Goal: Task Accomplishment & Management: Manage account settings

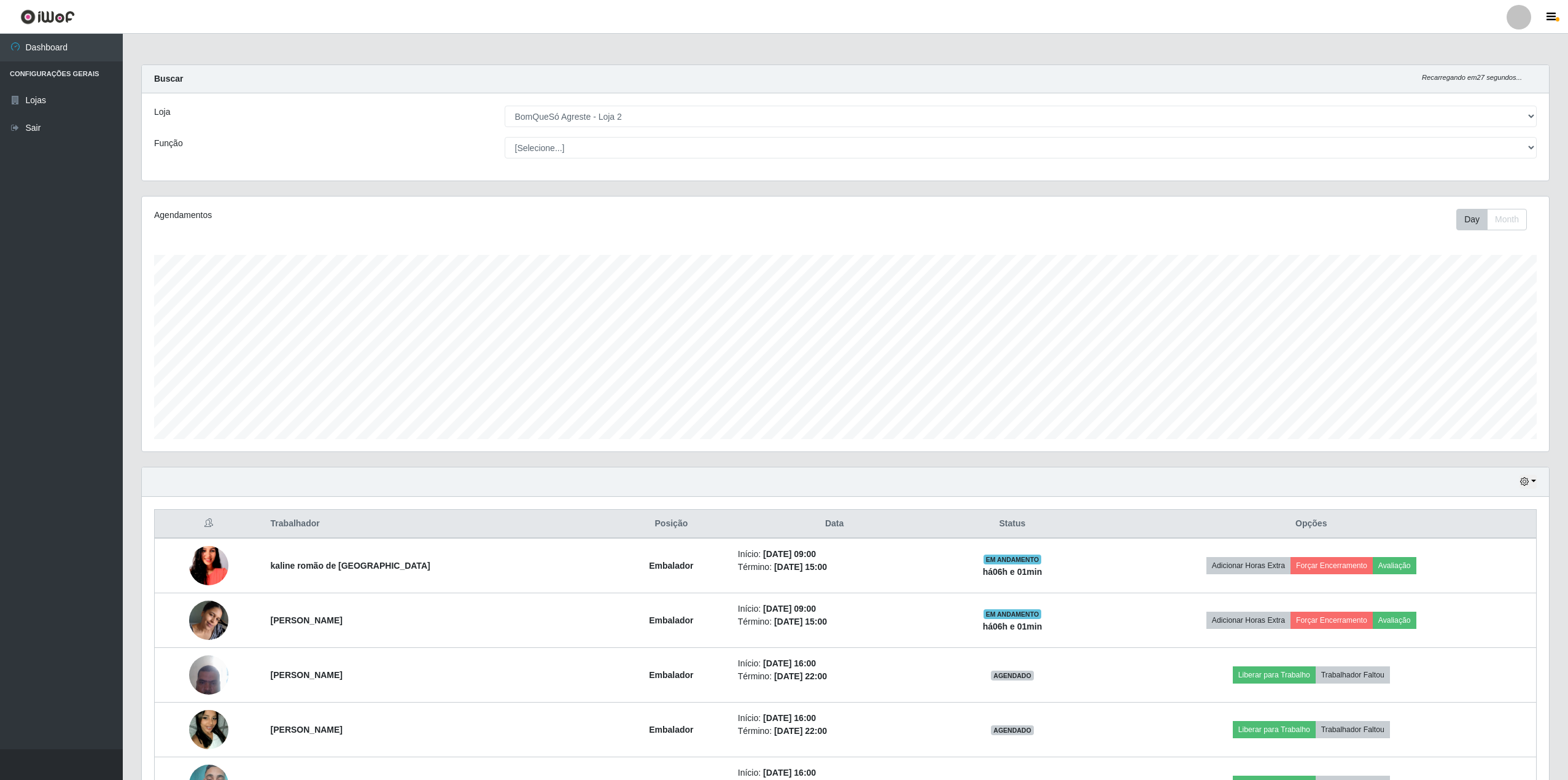
select select "214"
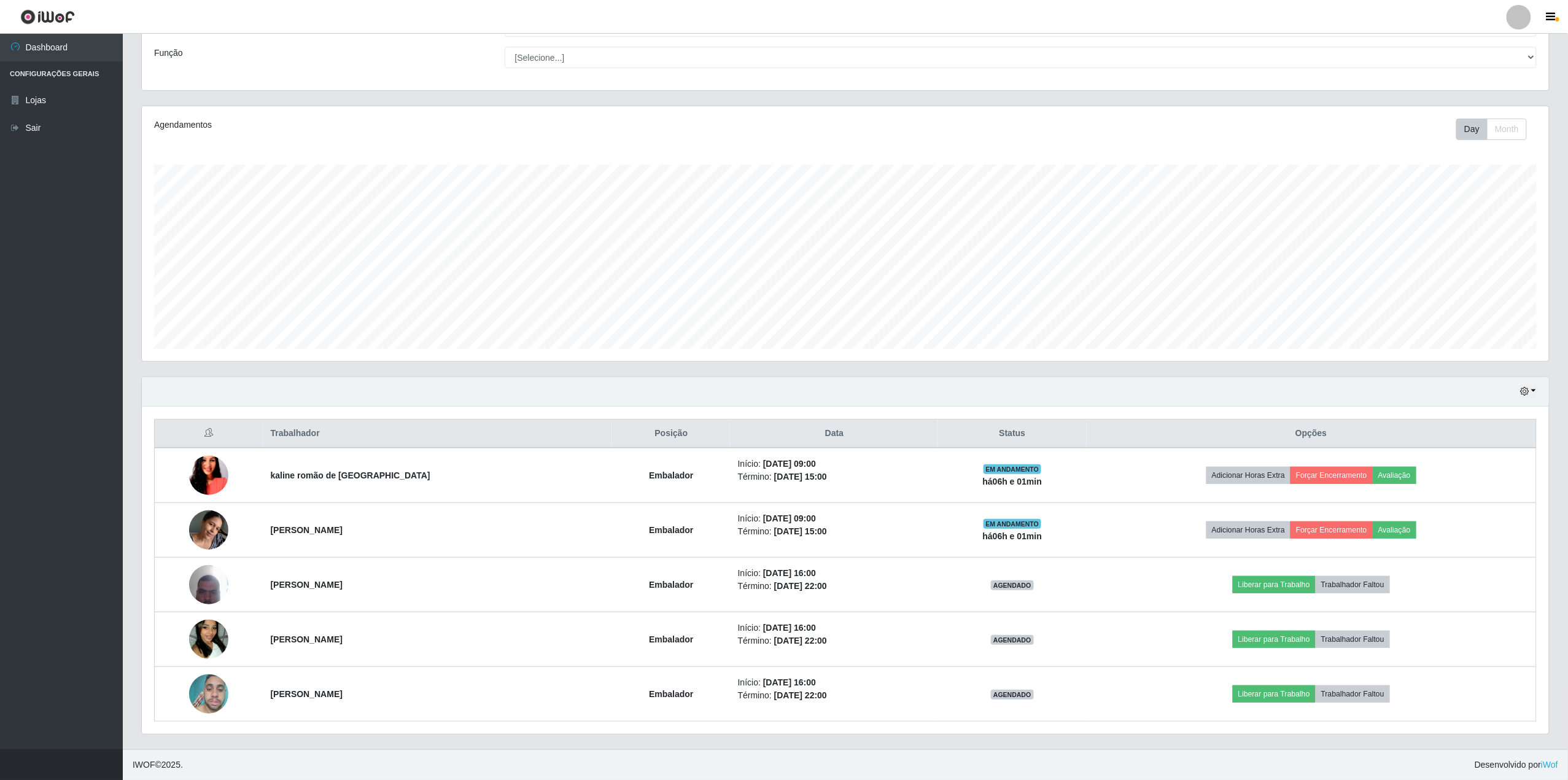
scroll to position [255, 1408]
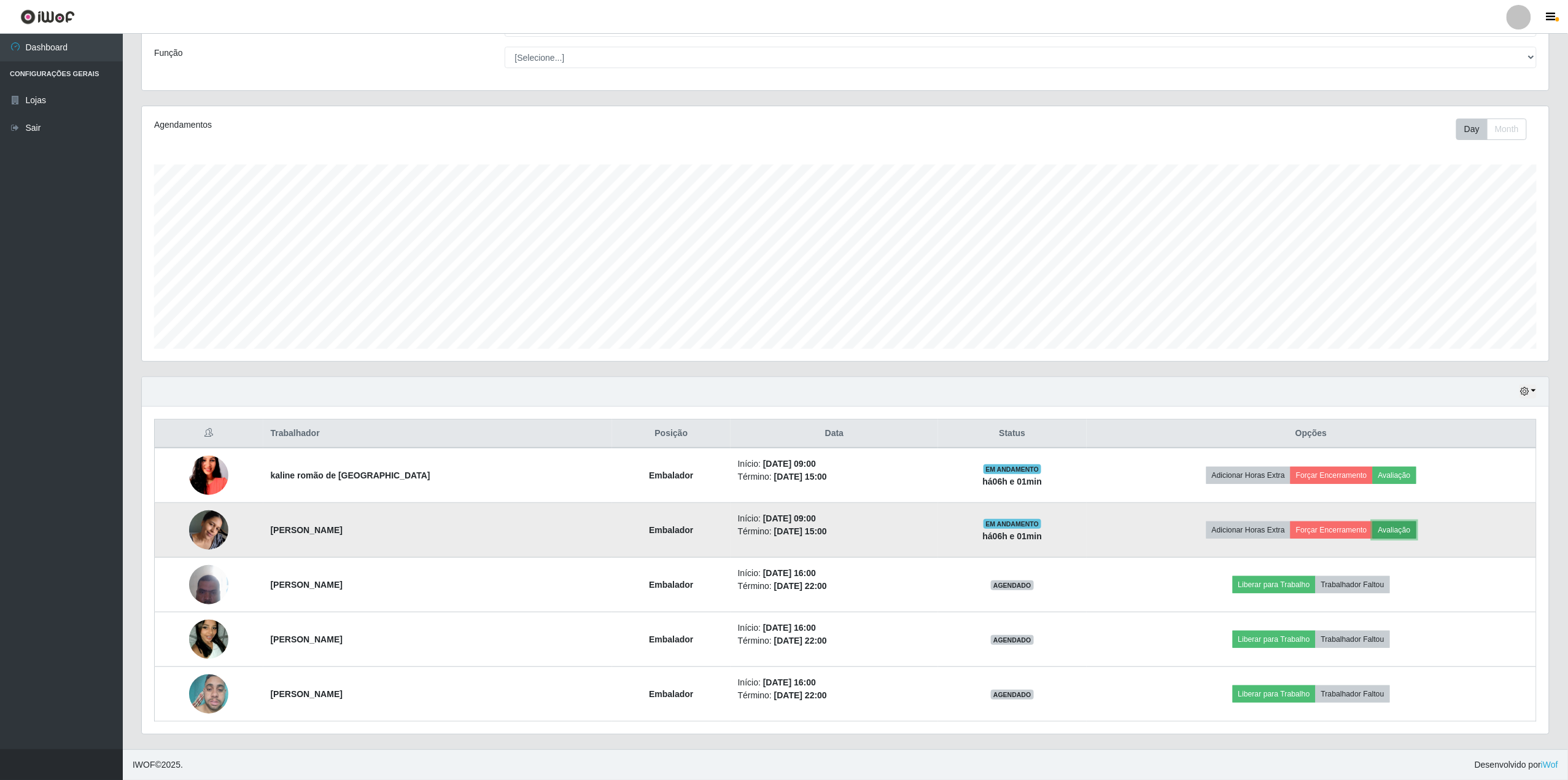
click at [1400, 537] on button "Avaliação" at bounding box center [1395, 530] width 44 height 17
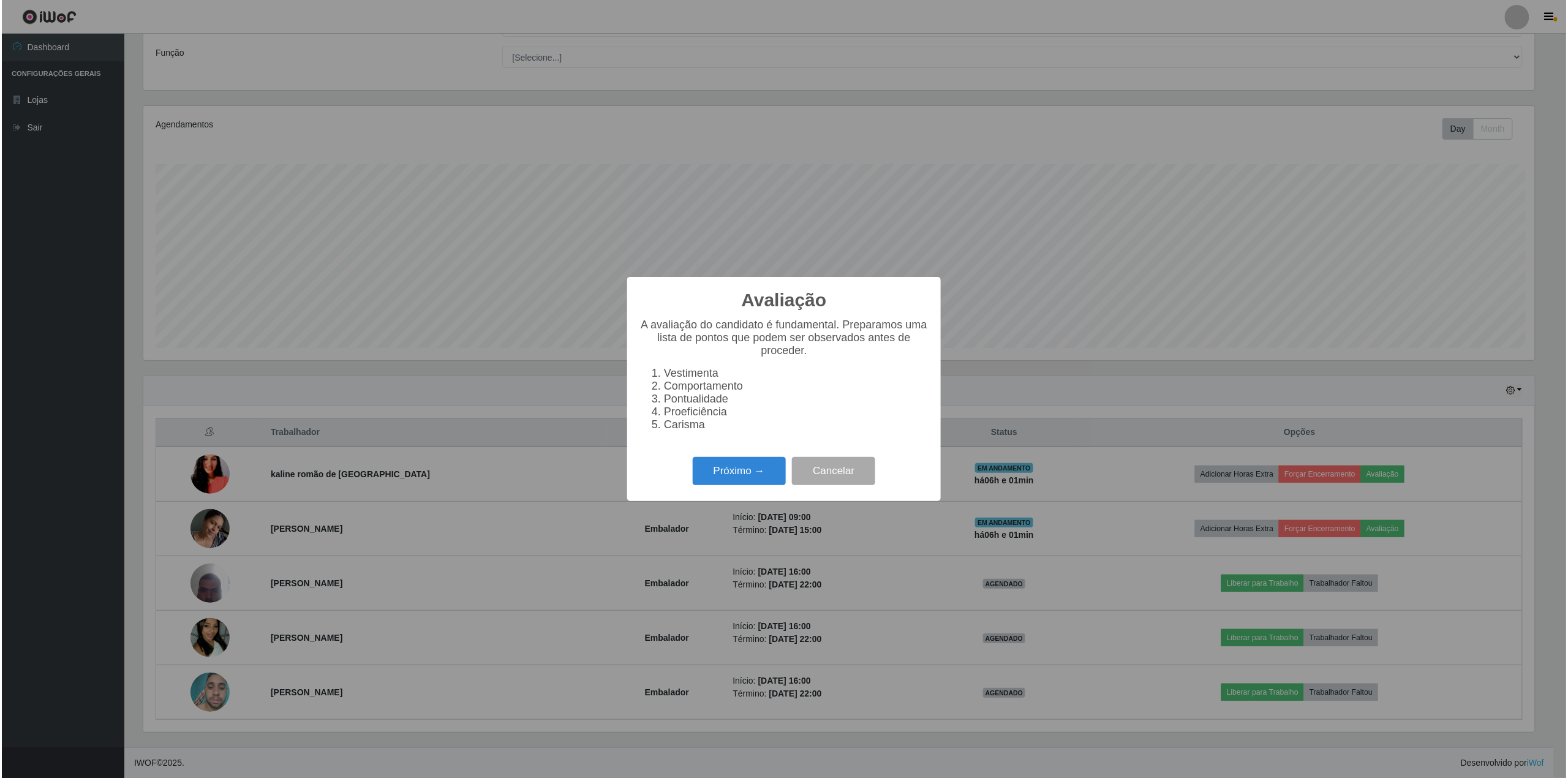
scroll to position [254, 1394]
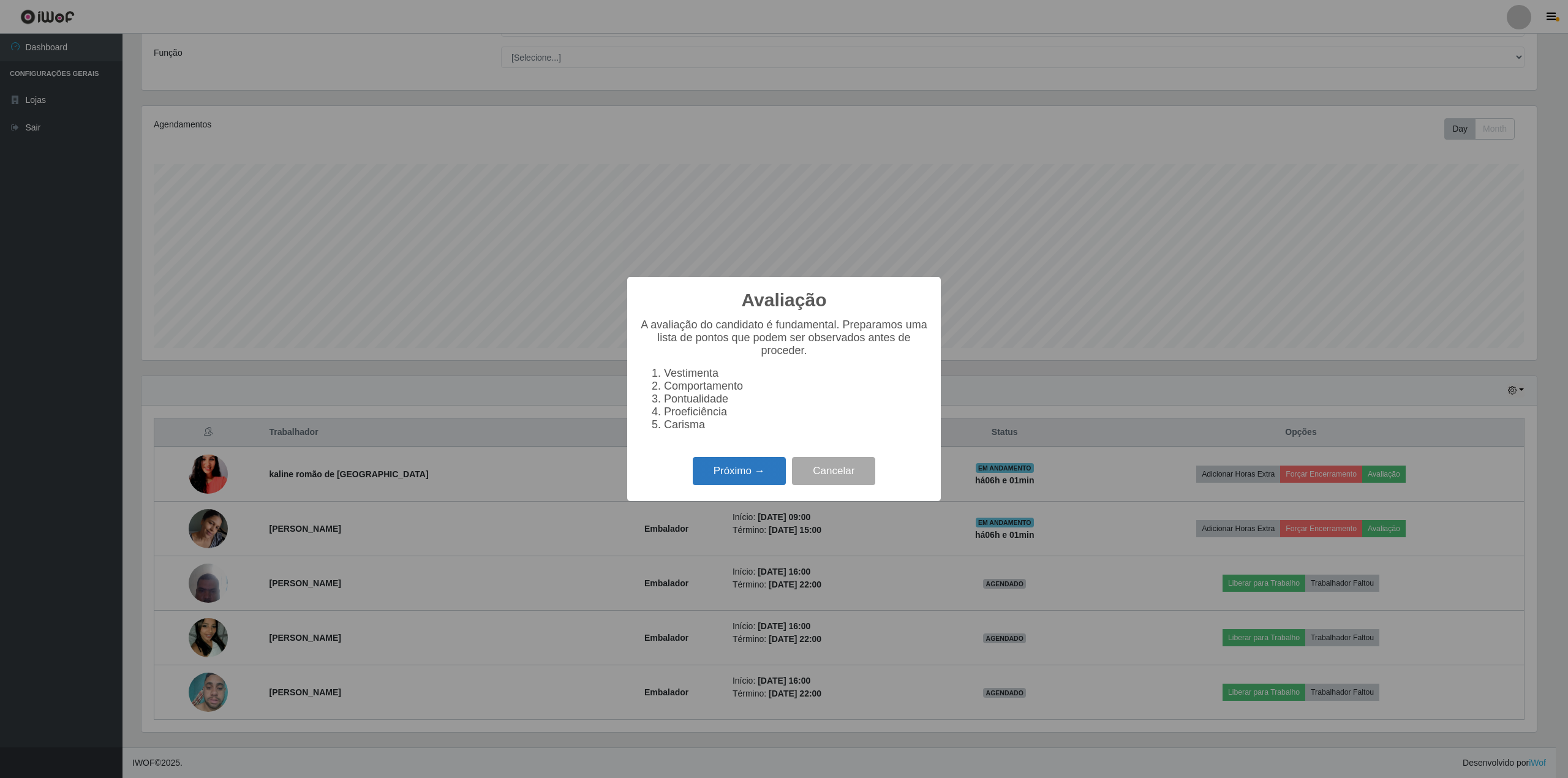
click at [756, 486] on button "Próximo →" at bounding box center [739, 471] width 93 height 29
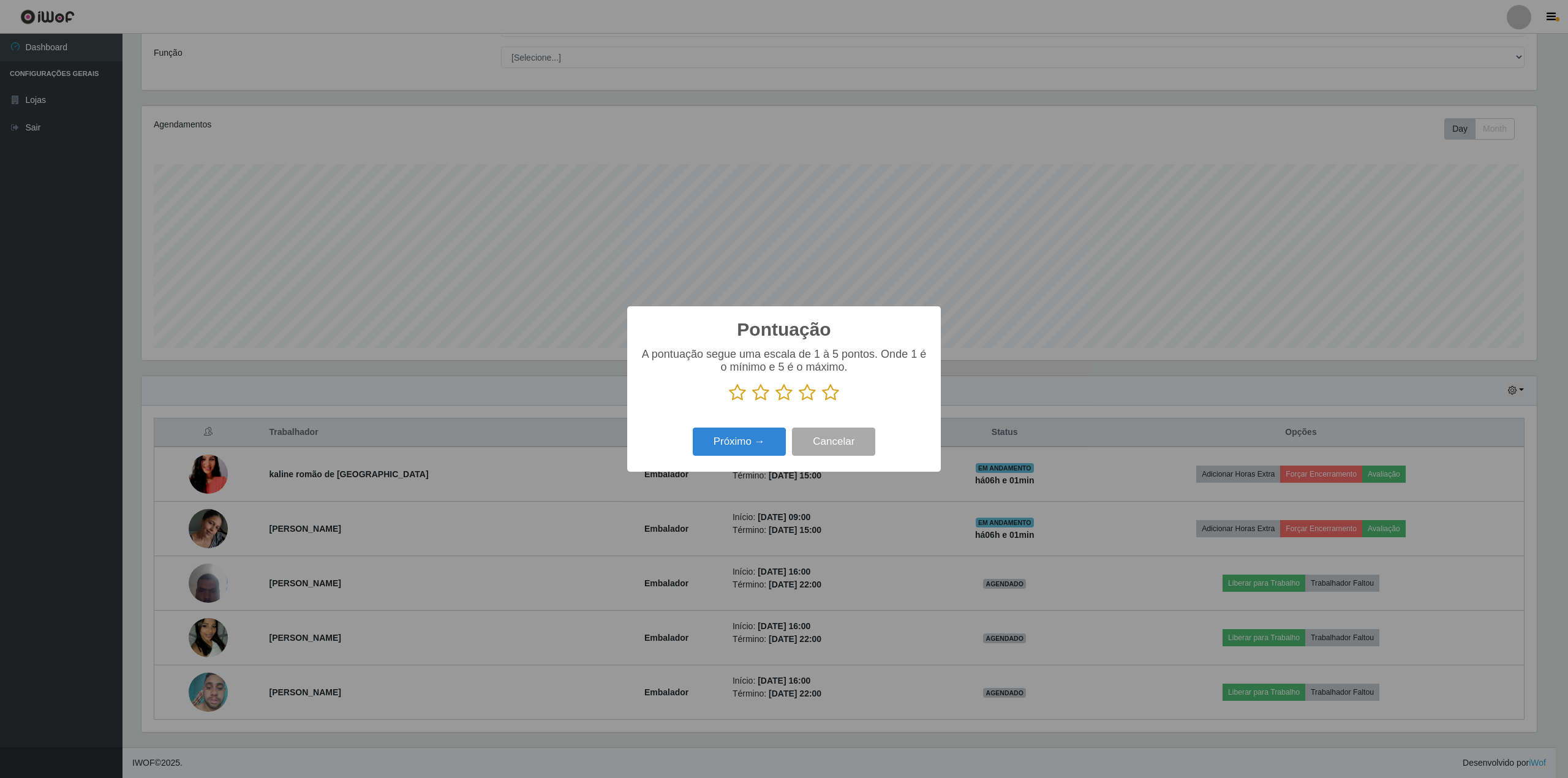
click at [824, 390] on div "A pontuação segue uma escala de 1 à 5 pontos. Onde 1 é o mínimo e 5 é o máximo." at bounding box center [784, 374] width 289 height 54
click at [827, 387] on icon at bounding box center [831, 393] width 17 height 18
click at [822, 402] on input "radio" at bounding box center [822, 402] width 0 height 0
click at [741, 432] on button "Próximo →" at bounding box center [739, 442] width 93 height 29
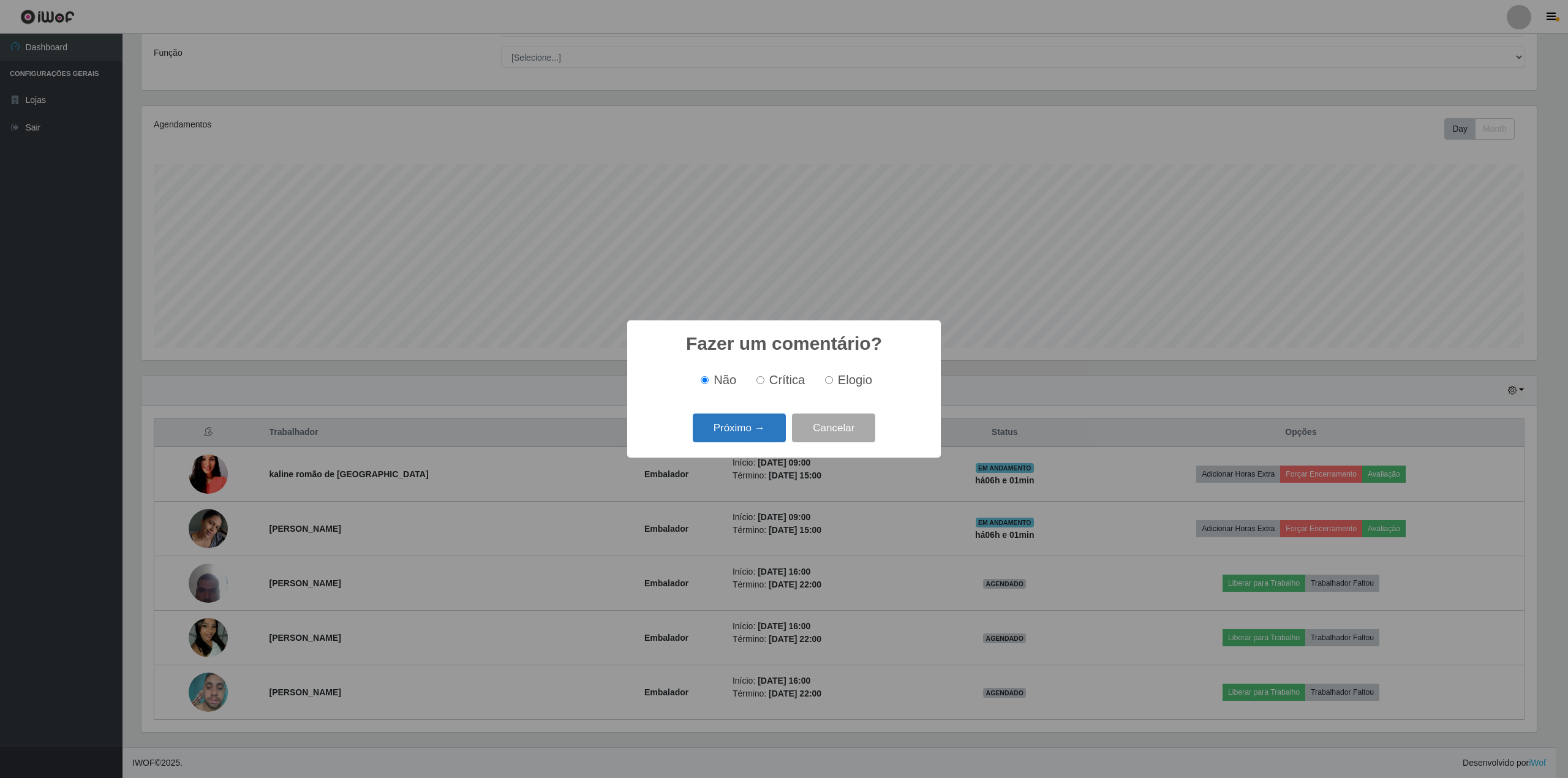
click at [741, 431] on button "Próximo →" at bounding box center [739, 428] width 93 height 29
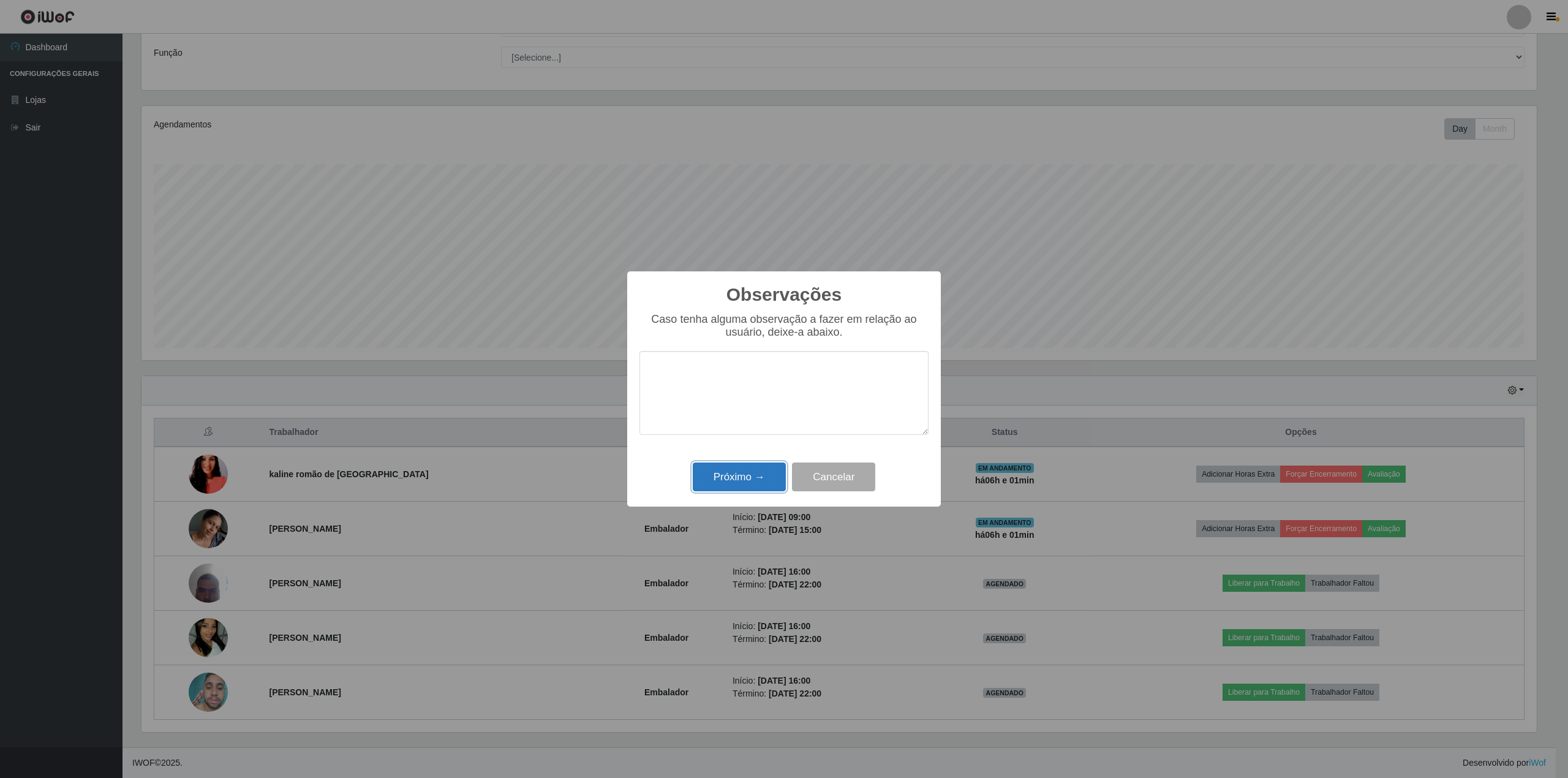
click at [735, 478] on button "Próximo →" at bounding box center [739, 477] width 93 height 29
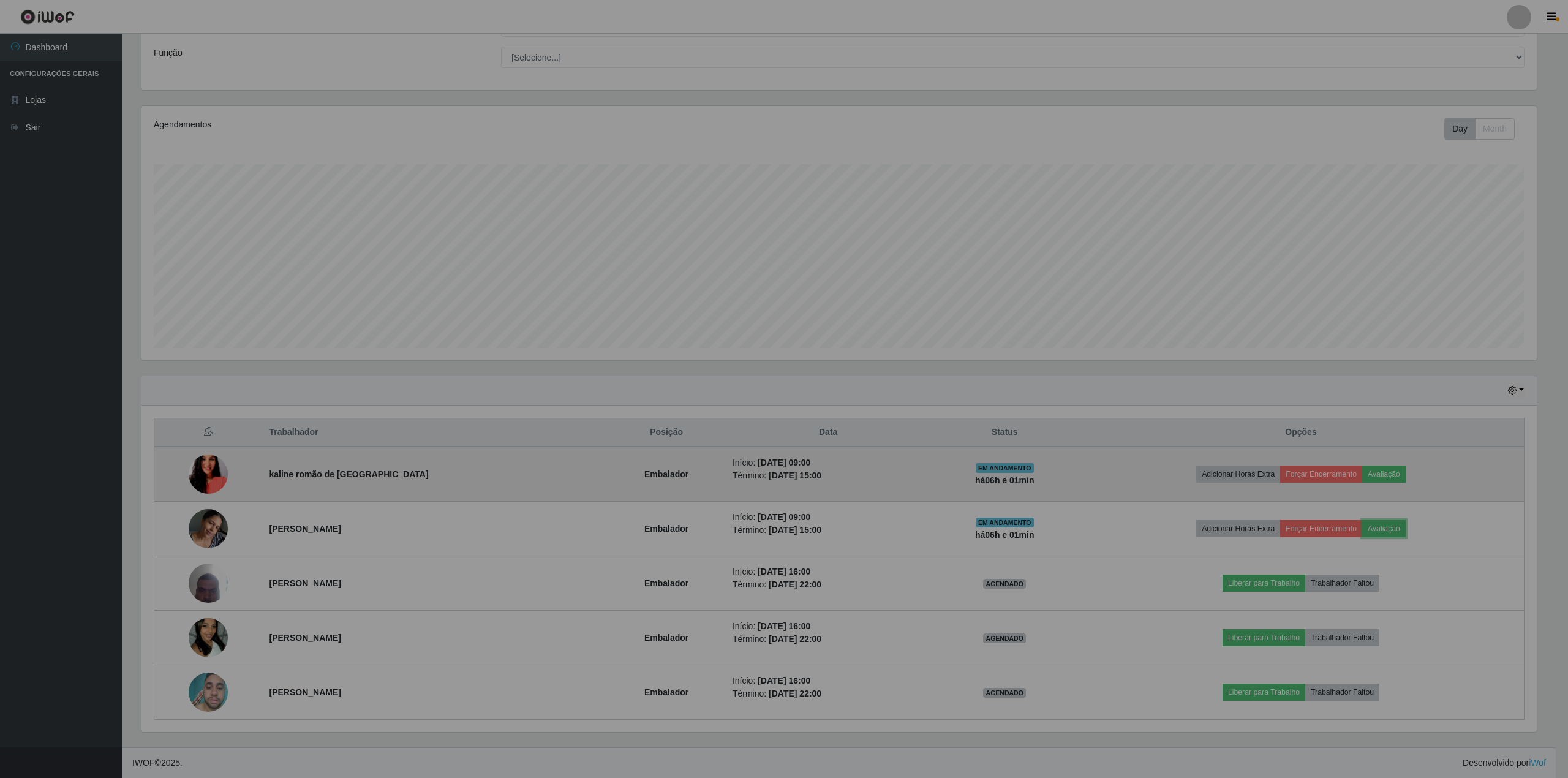
scroll to position [254, 1404]
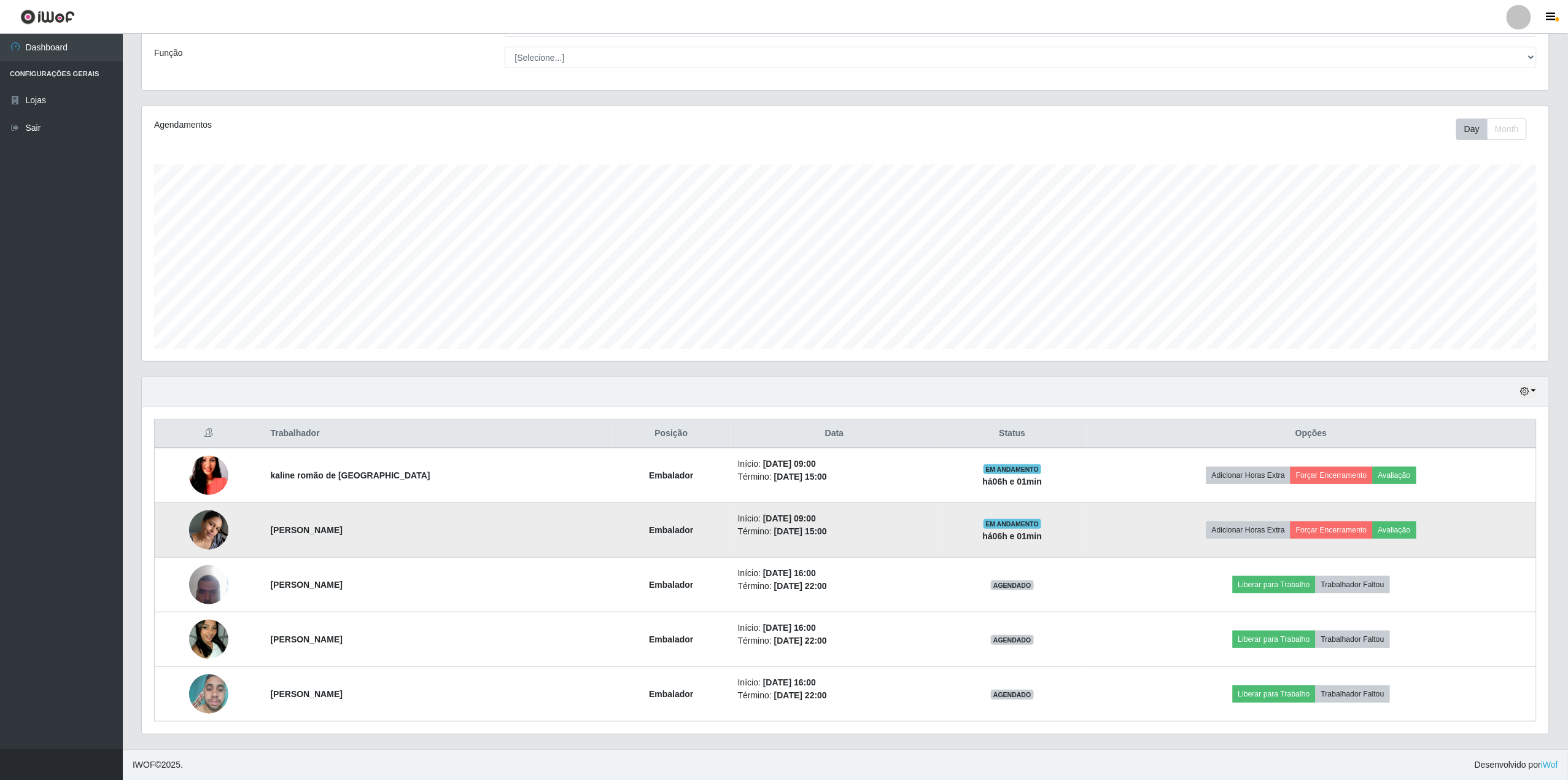
click at [1340, 519] on td "Adicionar Horas Extra Forçar Encerramento Avaliação" at bounding box center [1311, 531] width 450 height 55
click at [1335, 531] on button "Forçar Encerramento" at bounding box center [1332, 530] width 82 height 17
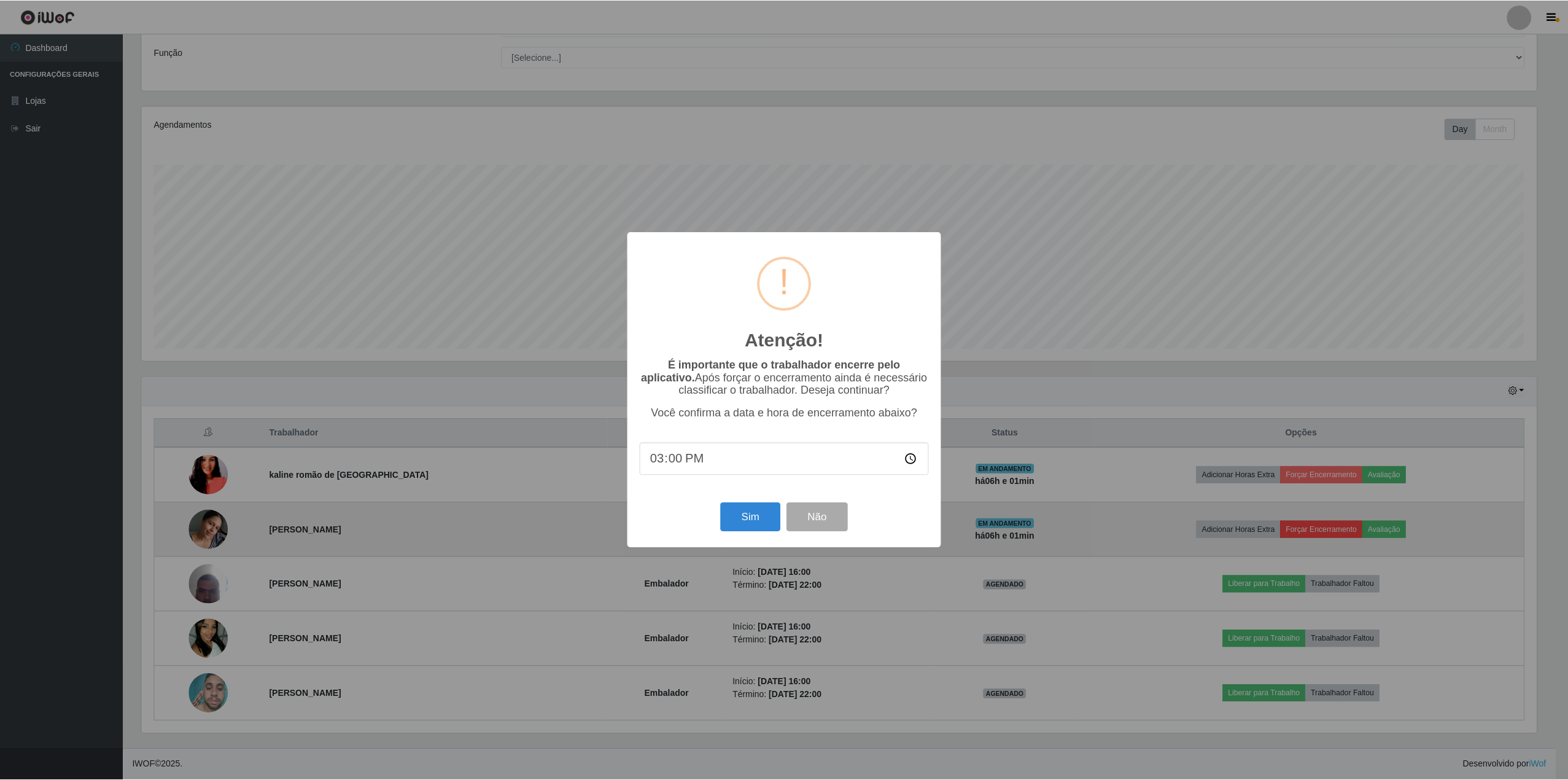
scroll to position [255, 1398]
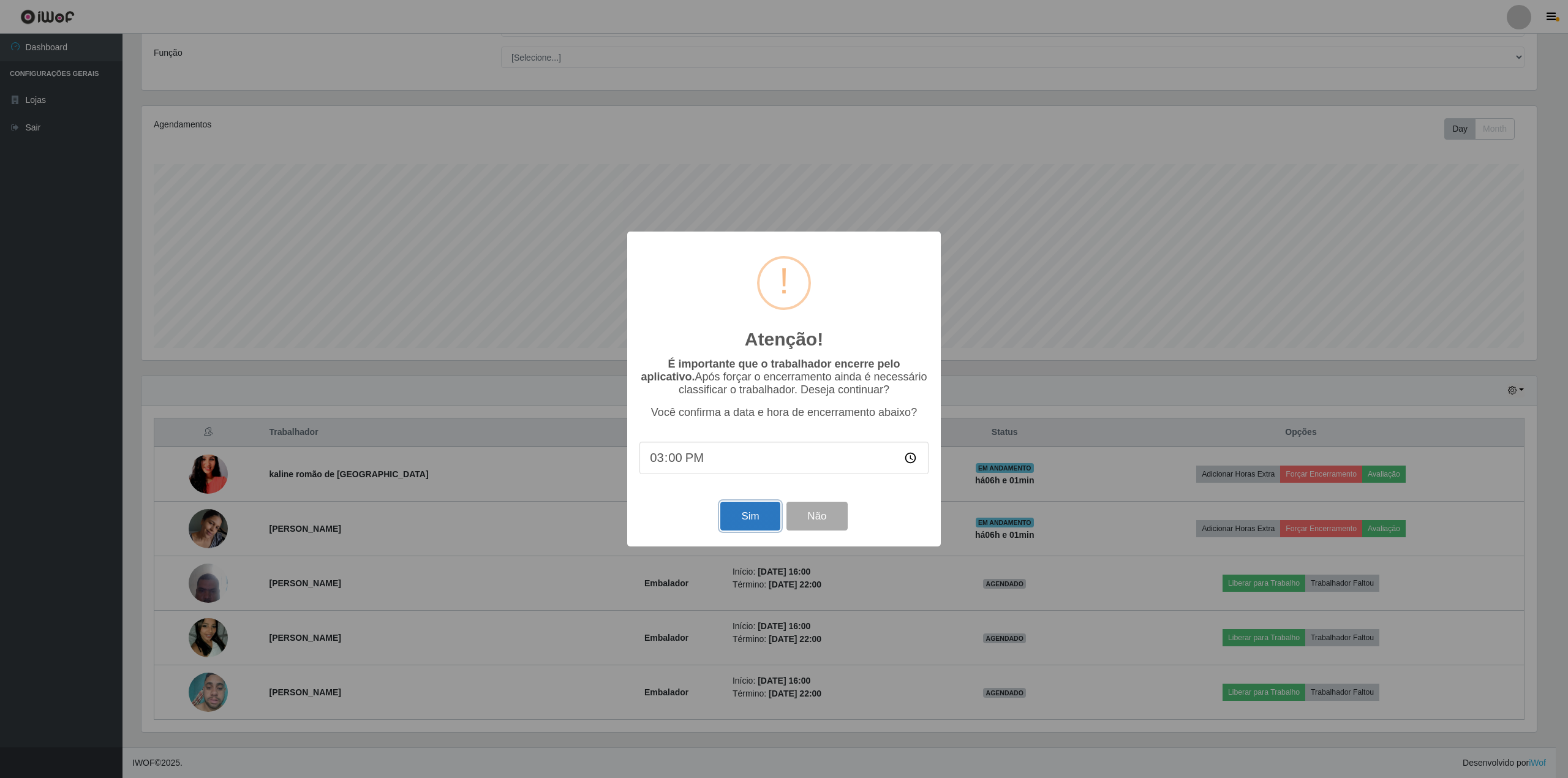
click at [754, 531] on button "Sim" at bounding box center [749, 516] width 60 height 29
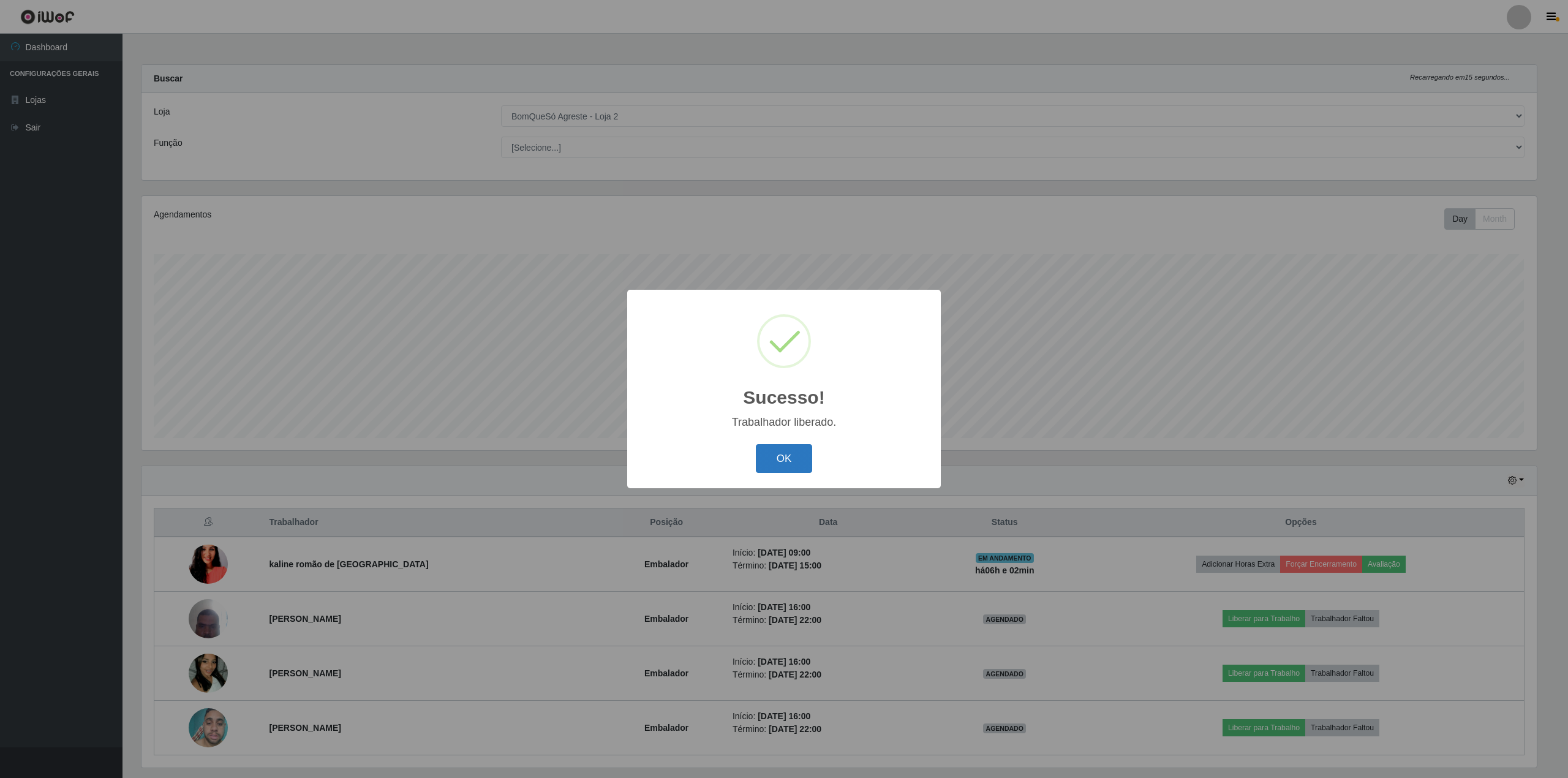
click at [784, 458] on button "OK" at bounding box center [784, 458] width 57 height 29
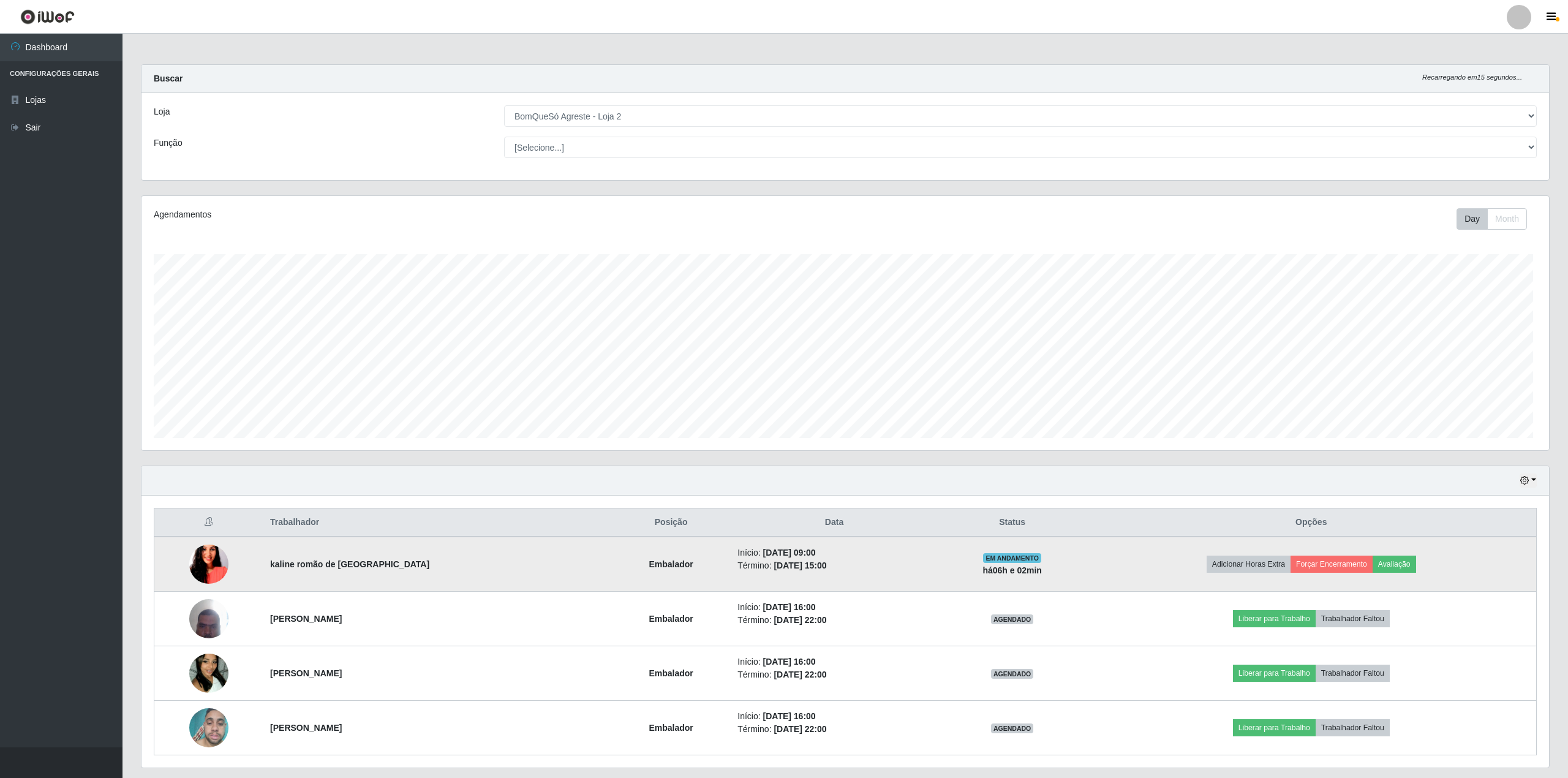
scroll to position [254, 1404]
click at [1394, 557] on button "Avaliação" at bounding box center [1391, 564] width 43 height 17
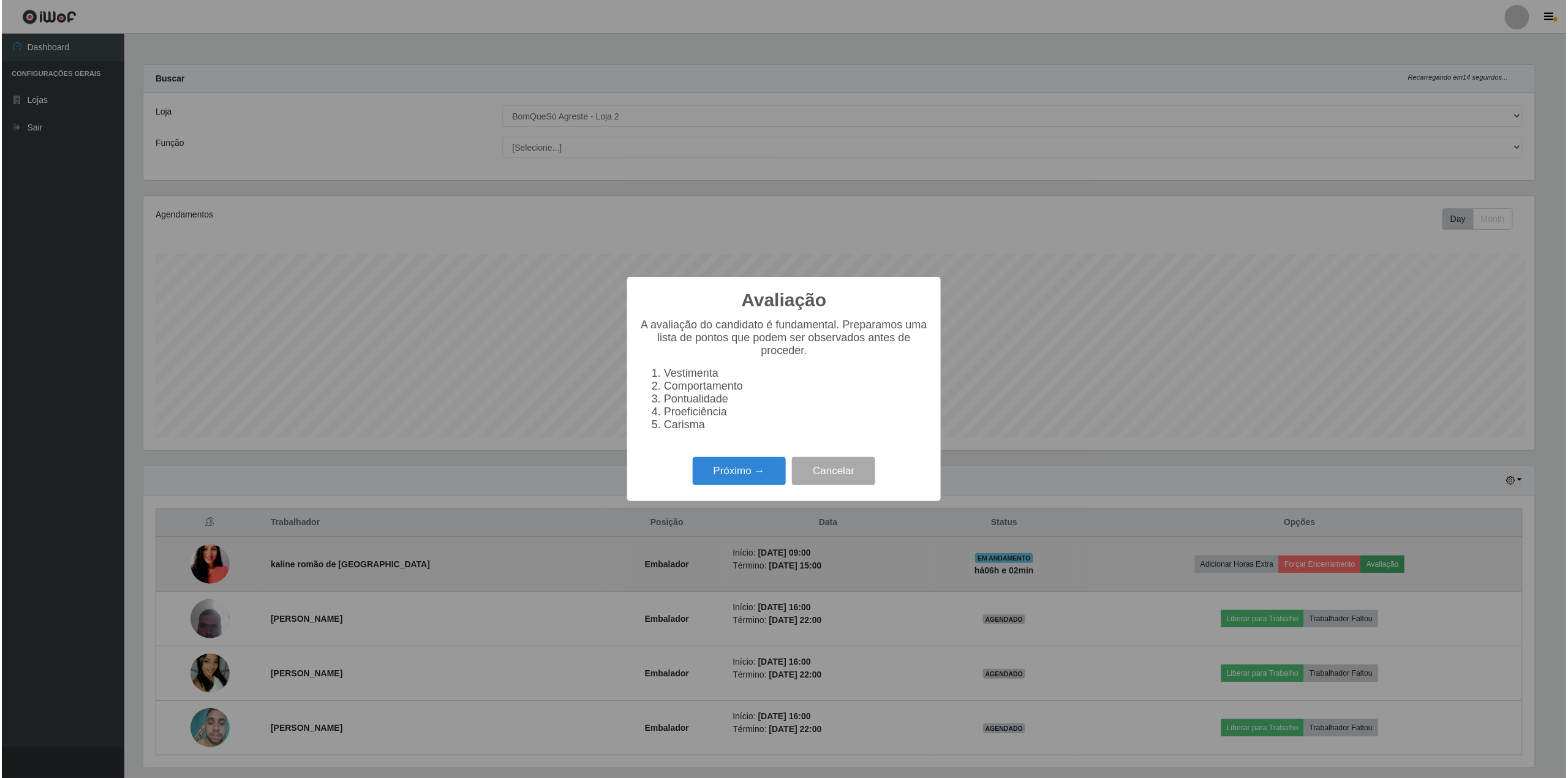
scroll to position [254, 1394]
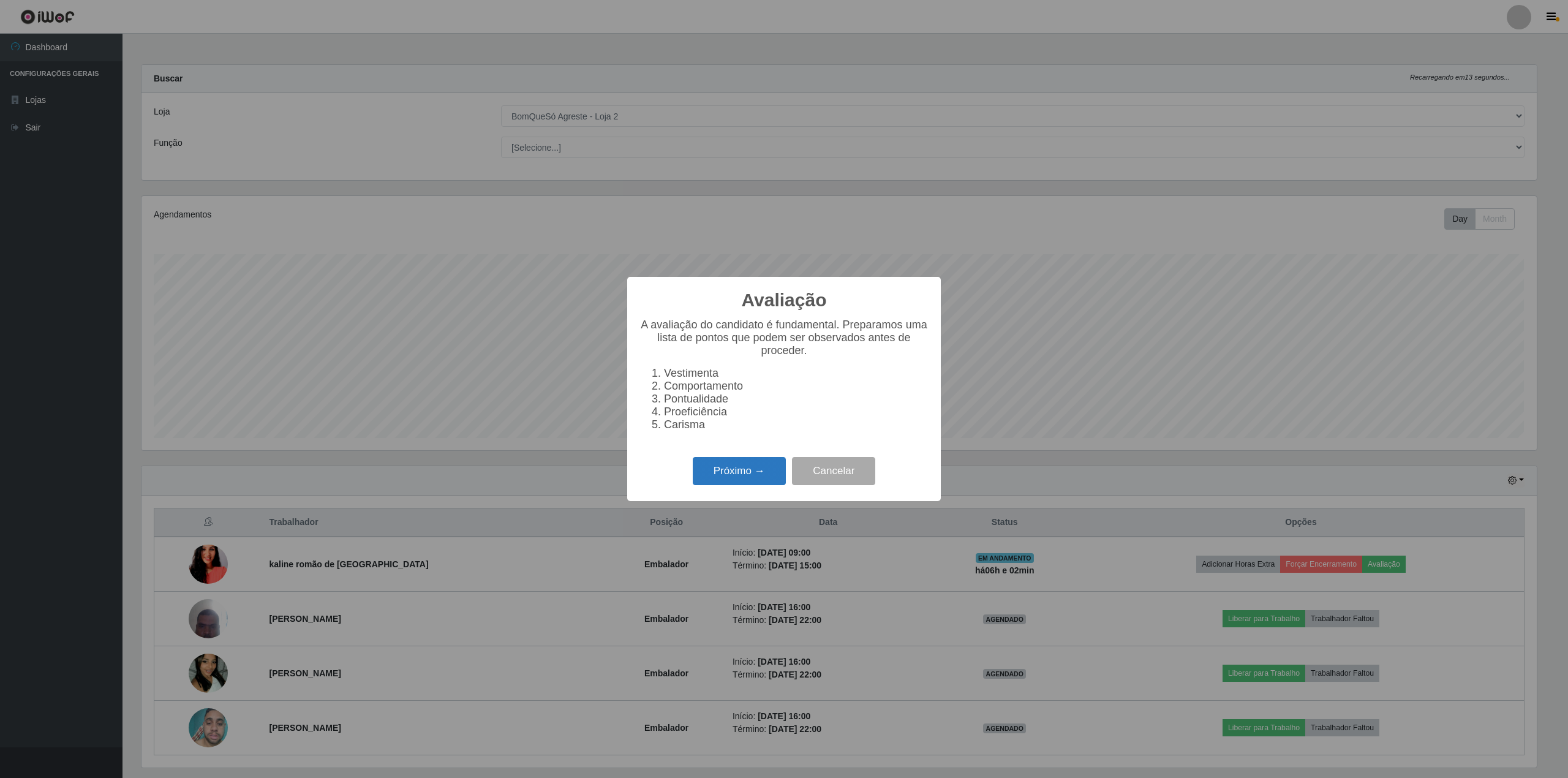
click at [730, 483] on button "Próximo →" at bounding box center [739, 471] width 93 height 29
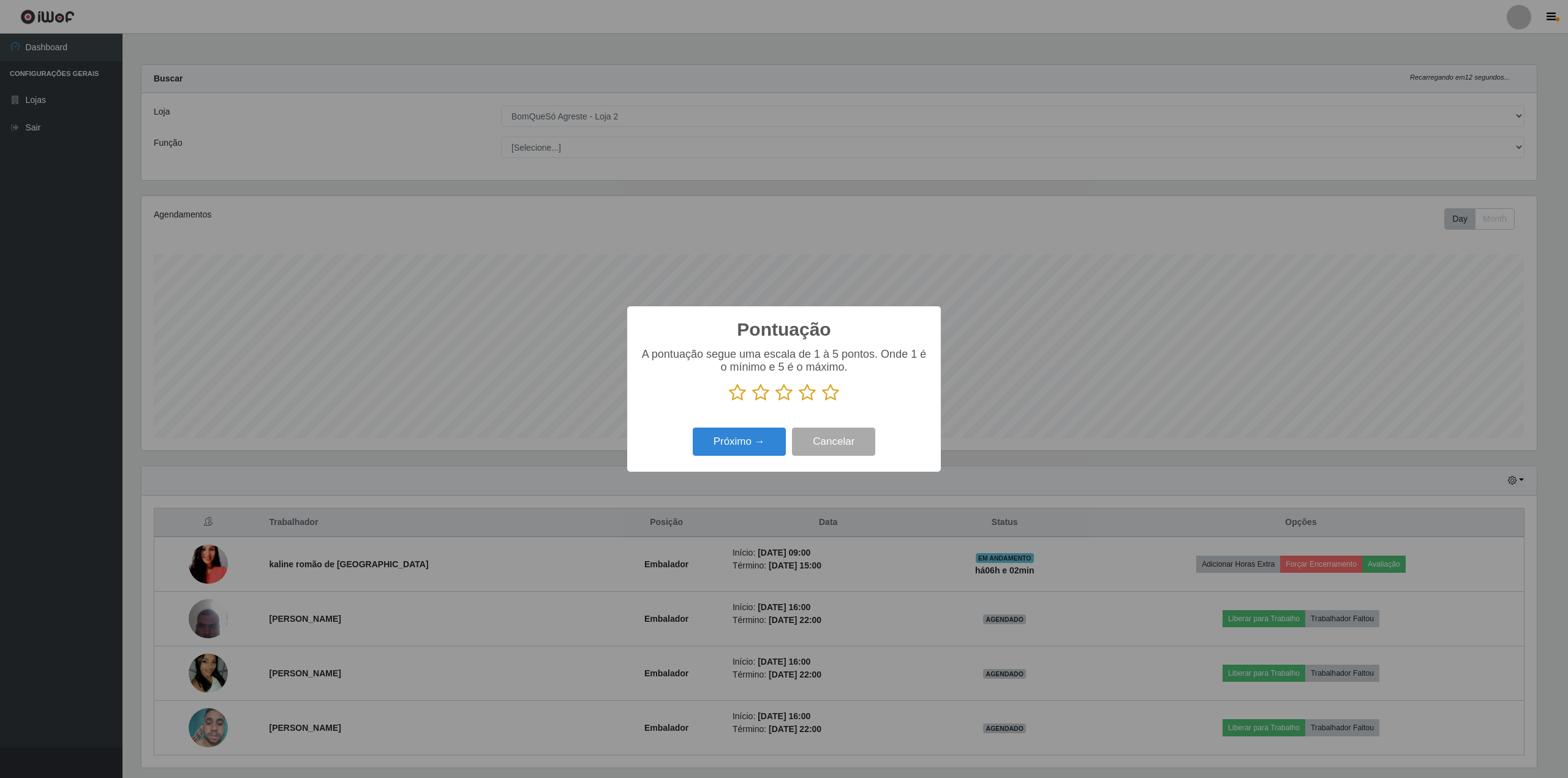
click at [833, 390] on icon at bounding box center [831, 393] width 17 height 18
click at [822, 402] on input "radio" at bounding box center [822, 402] width 0 height 0
click at [741, 449] on button "Próximo →" at bounding box center [739, 442] width 93 height 29
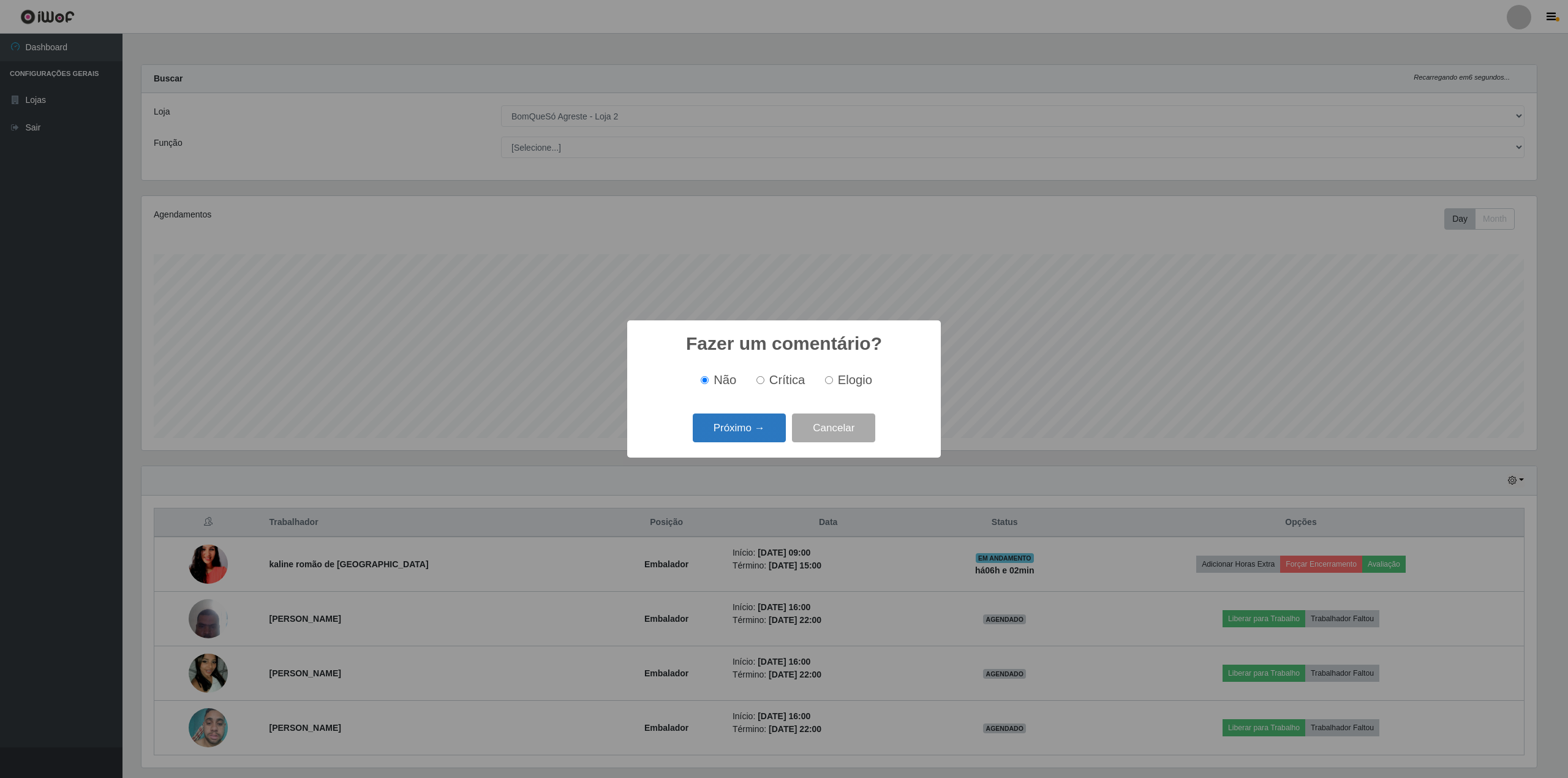
click at [754, 437] on button "Próximo →" at bounding box center [739, 428] width 93 height 29
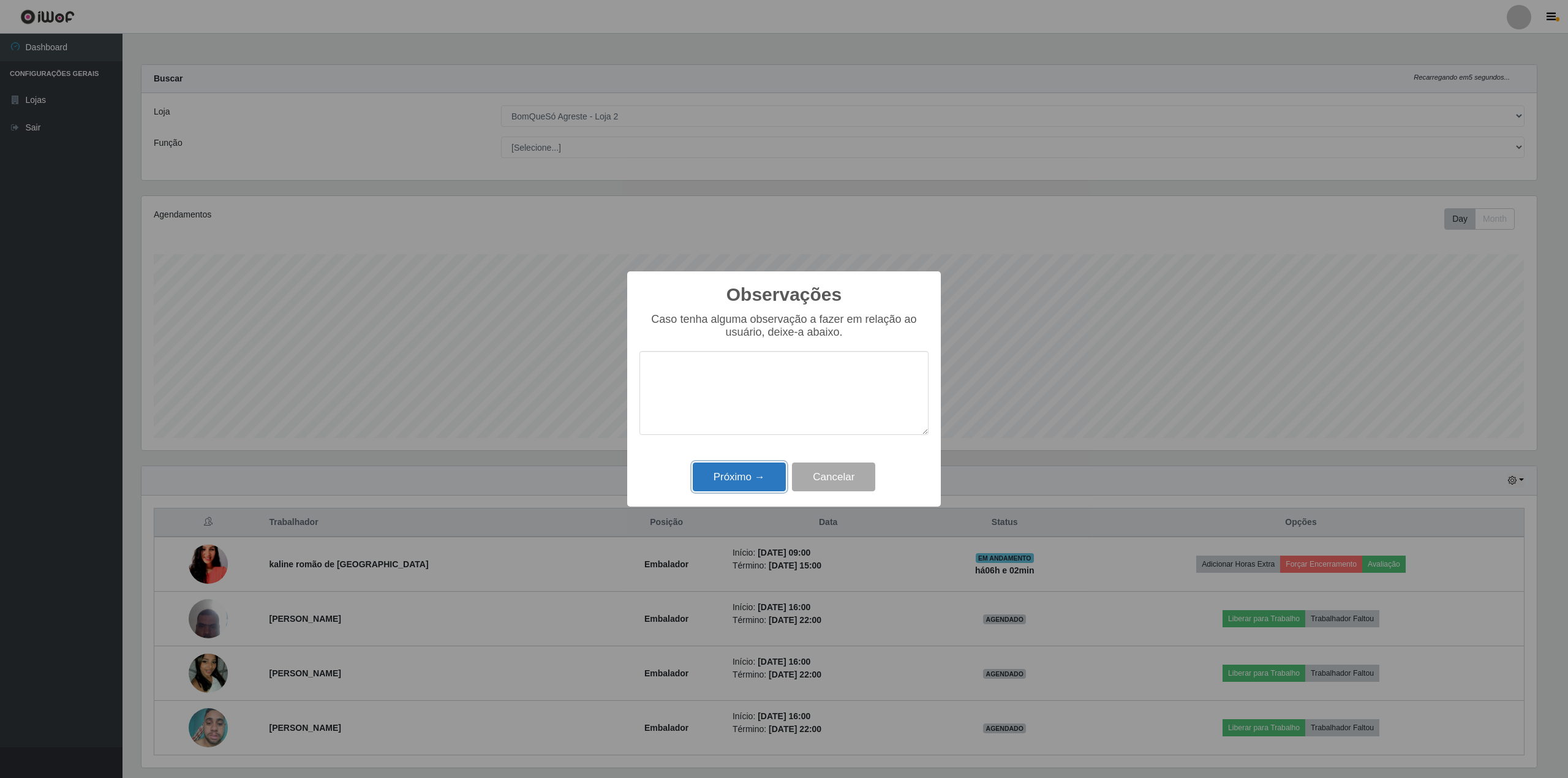
click at [734, 473] on button "Próximo →" at bounding box center [739, 477] width 93 height 29
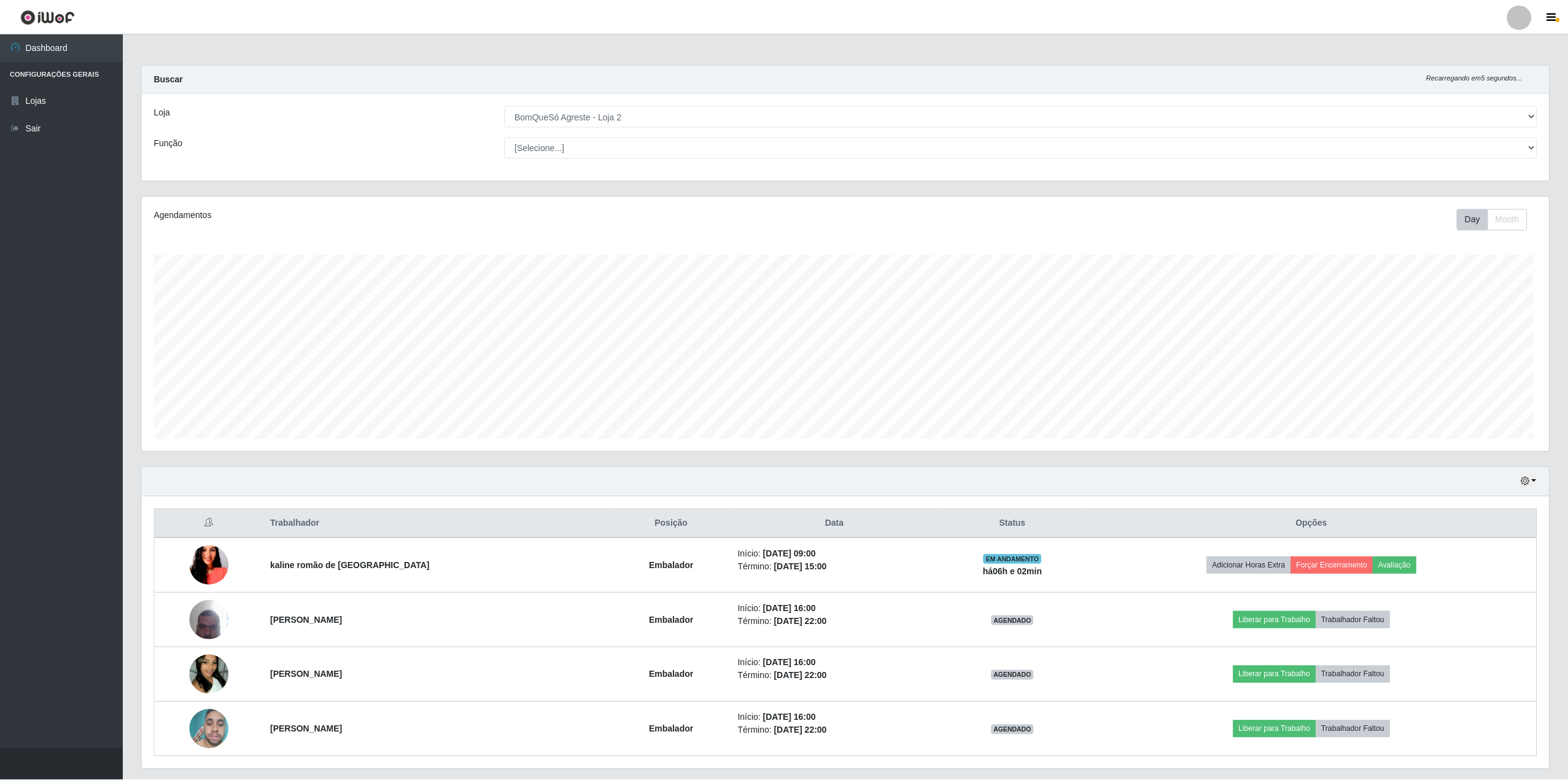
scroll to position [255, 1408]
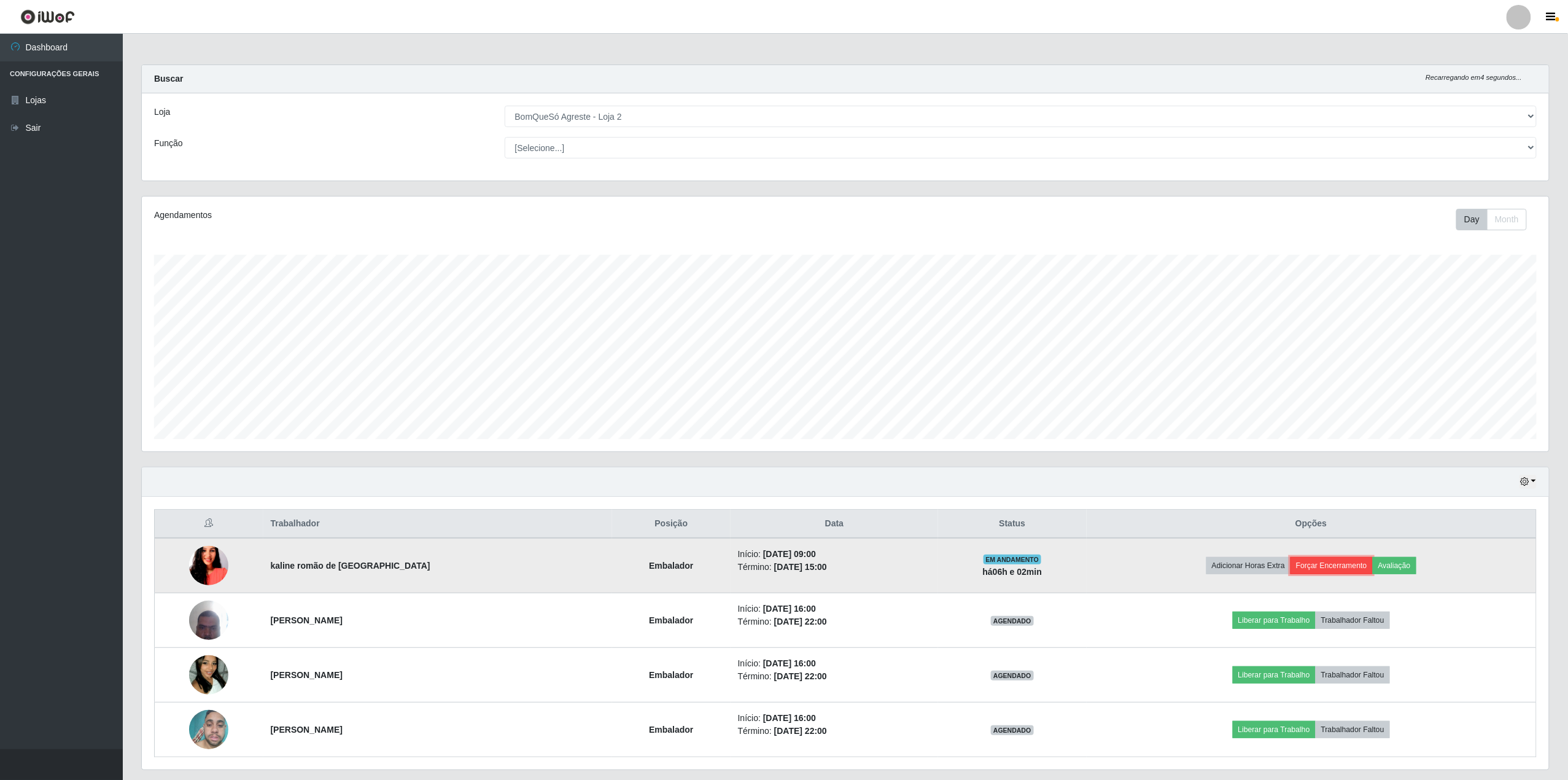
click at [1337, 561] on button "Forçar Encerramento" at bounding box center [1332, 565] width 82 height 17
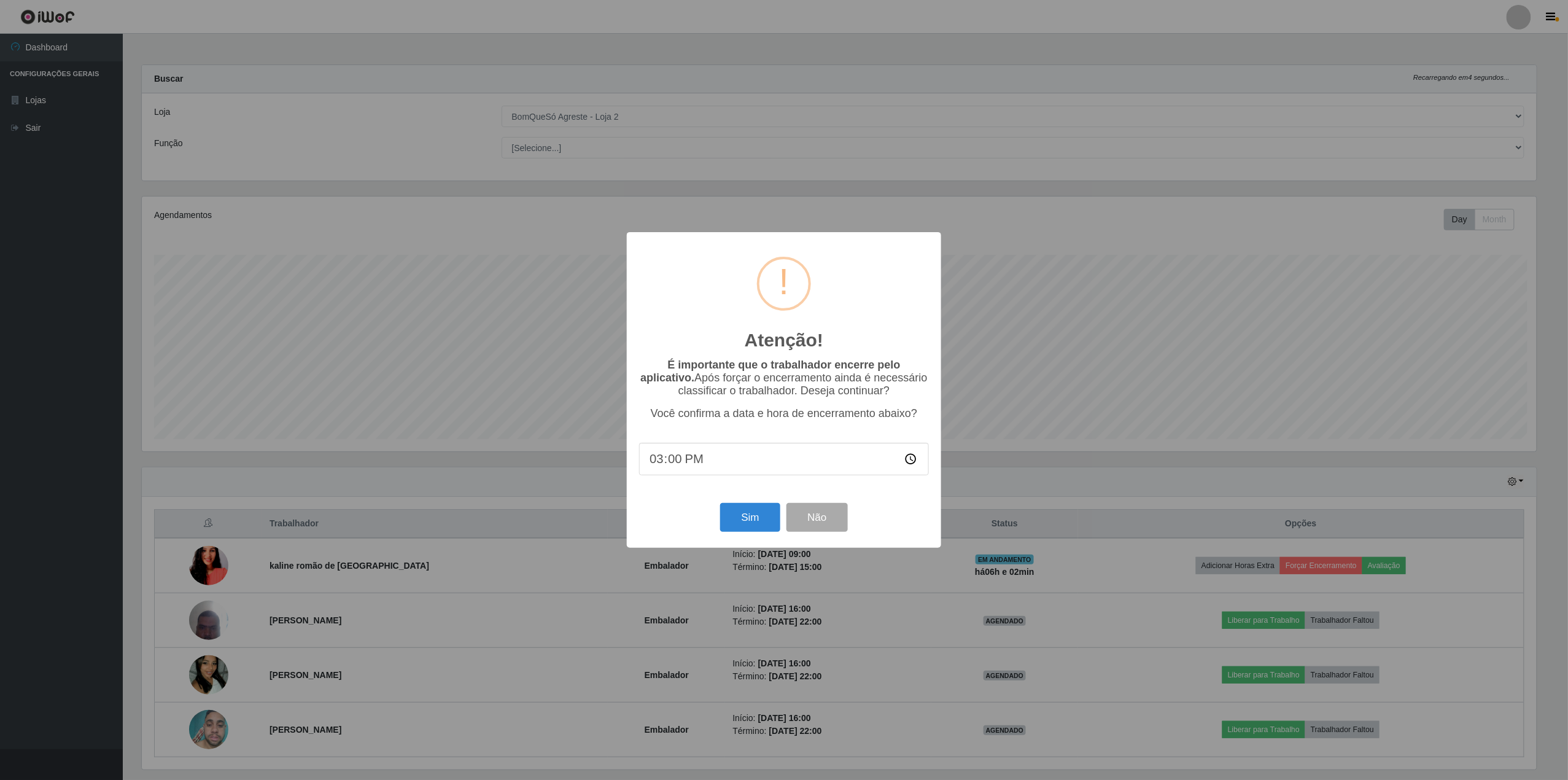
scroll to position [255, 1398]
click at [734, 526] on button "Sim" at bounding box center [751, 517] width 60 height 29
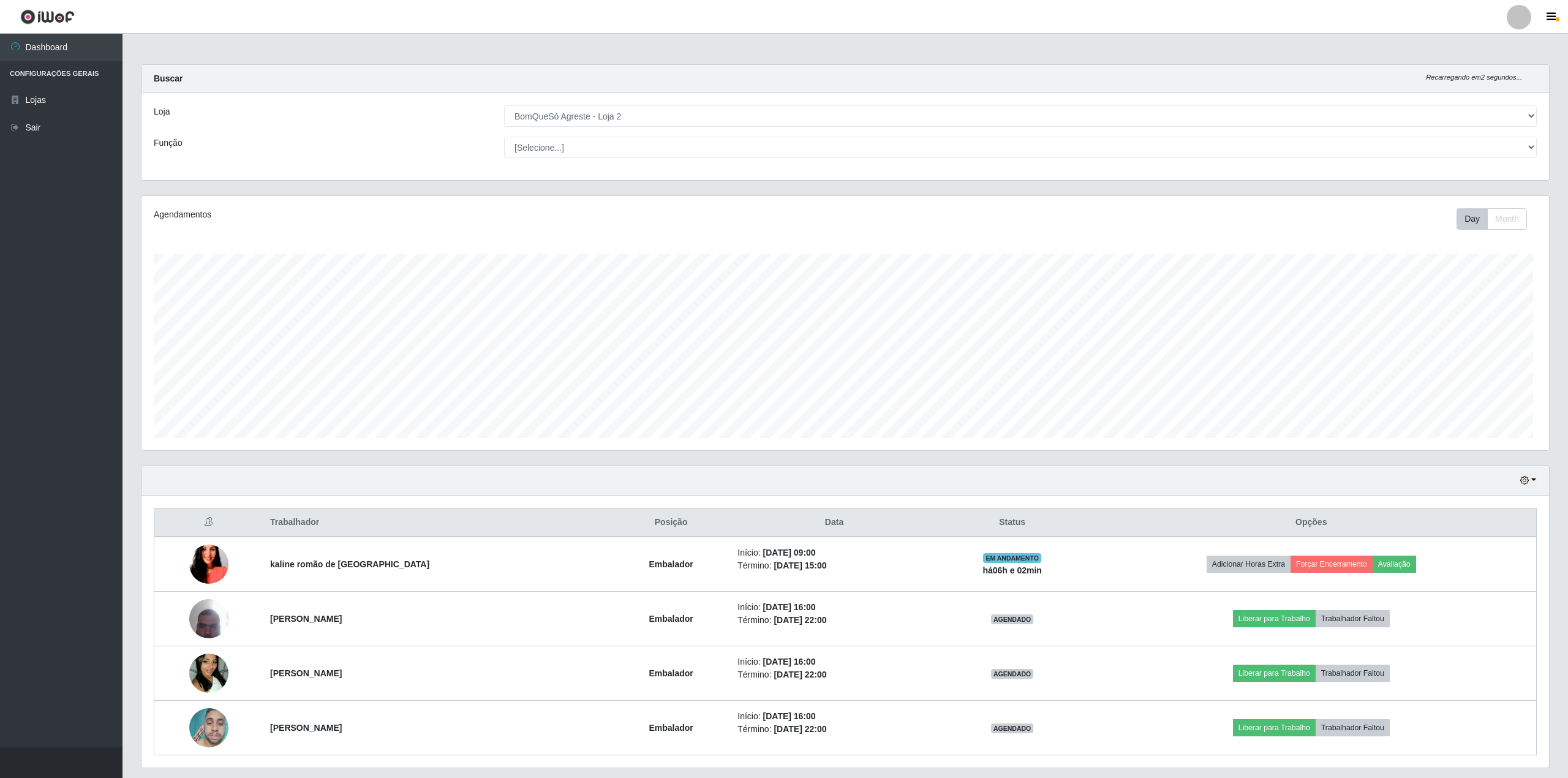
scroll to position [0, 0]
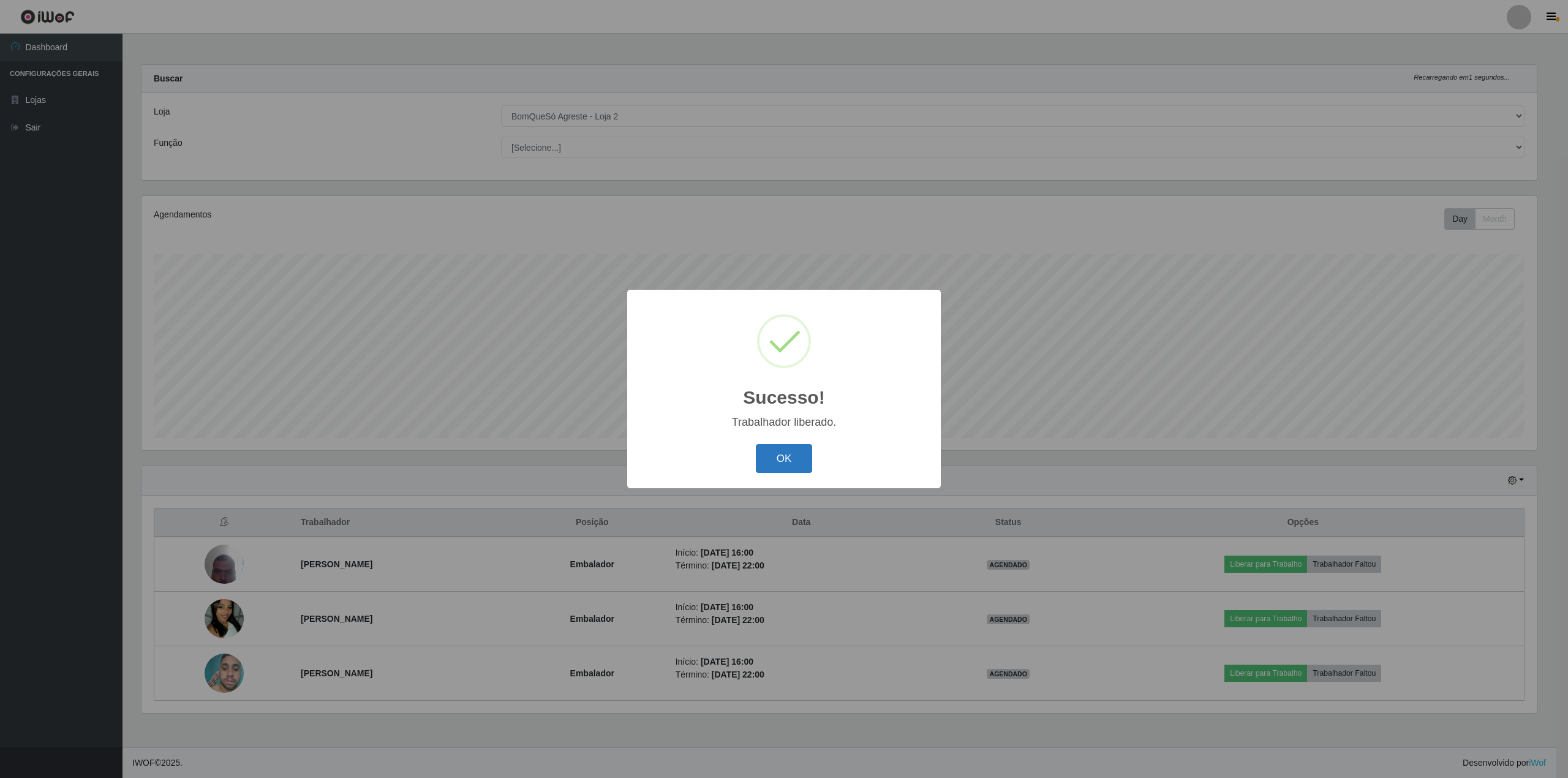
click at [800, 460] on button "OK" at bounding box center [784, 458] width 57 height 29
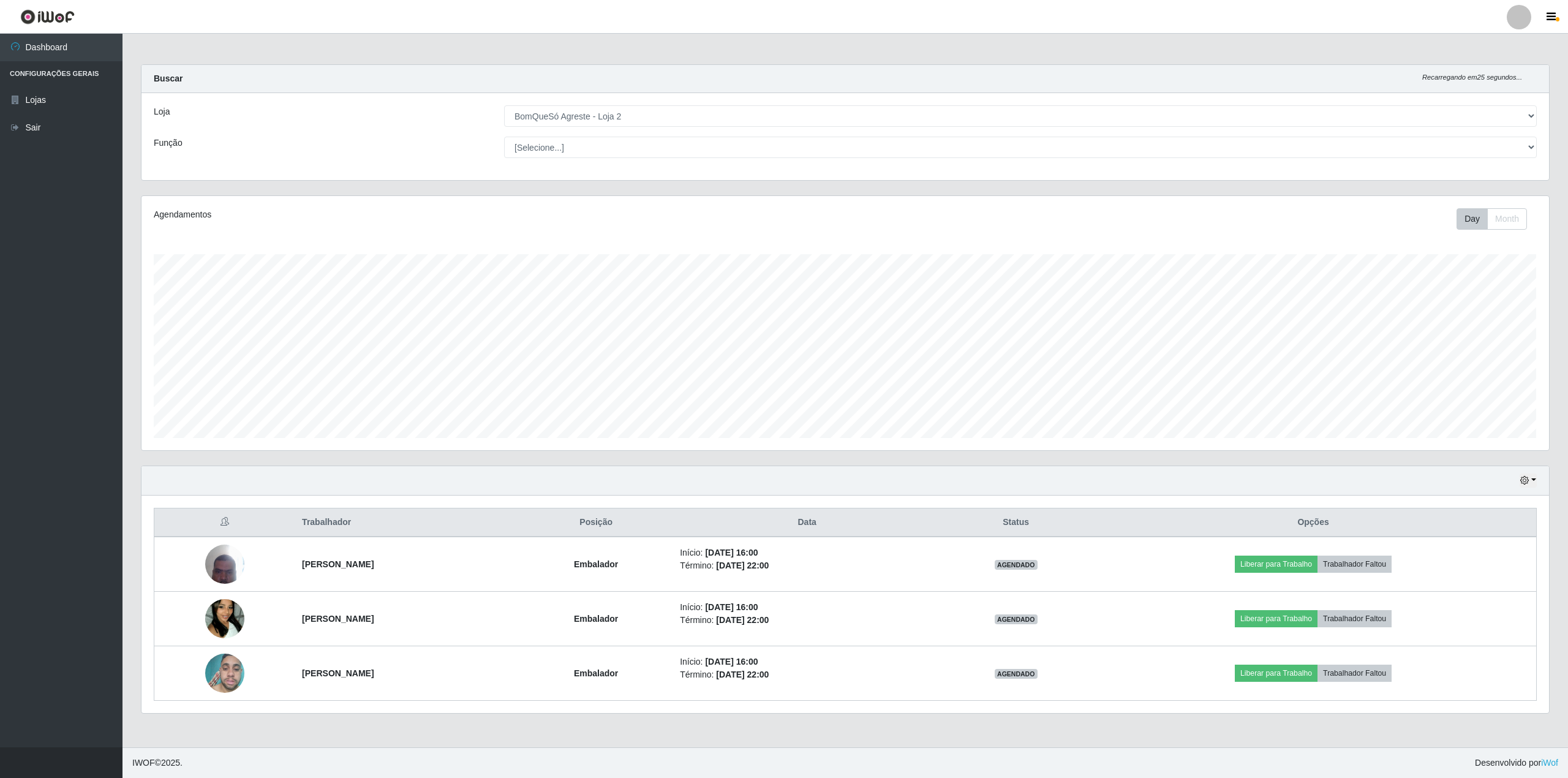
click at [1434, 439] on div "Agendamentos Day Month" at bounding box center [845, 323] width 1407 height 254
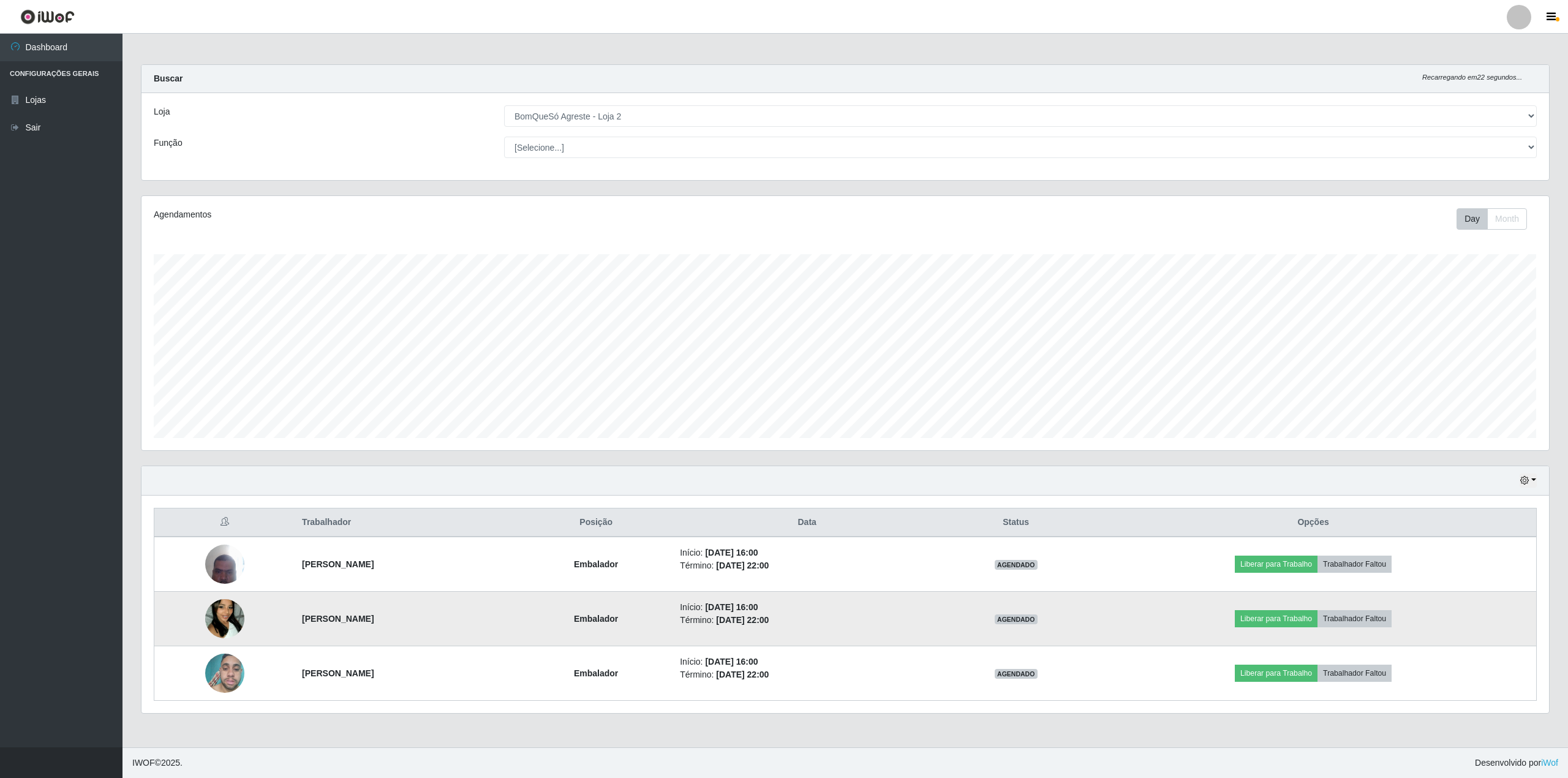
click at [214, 615] on img at bounding box center [225, 619] width 39 height 70
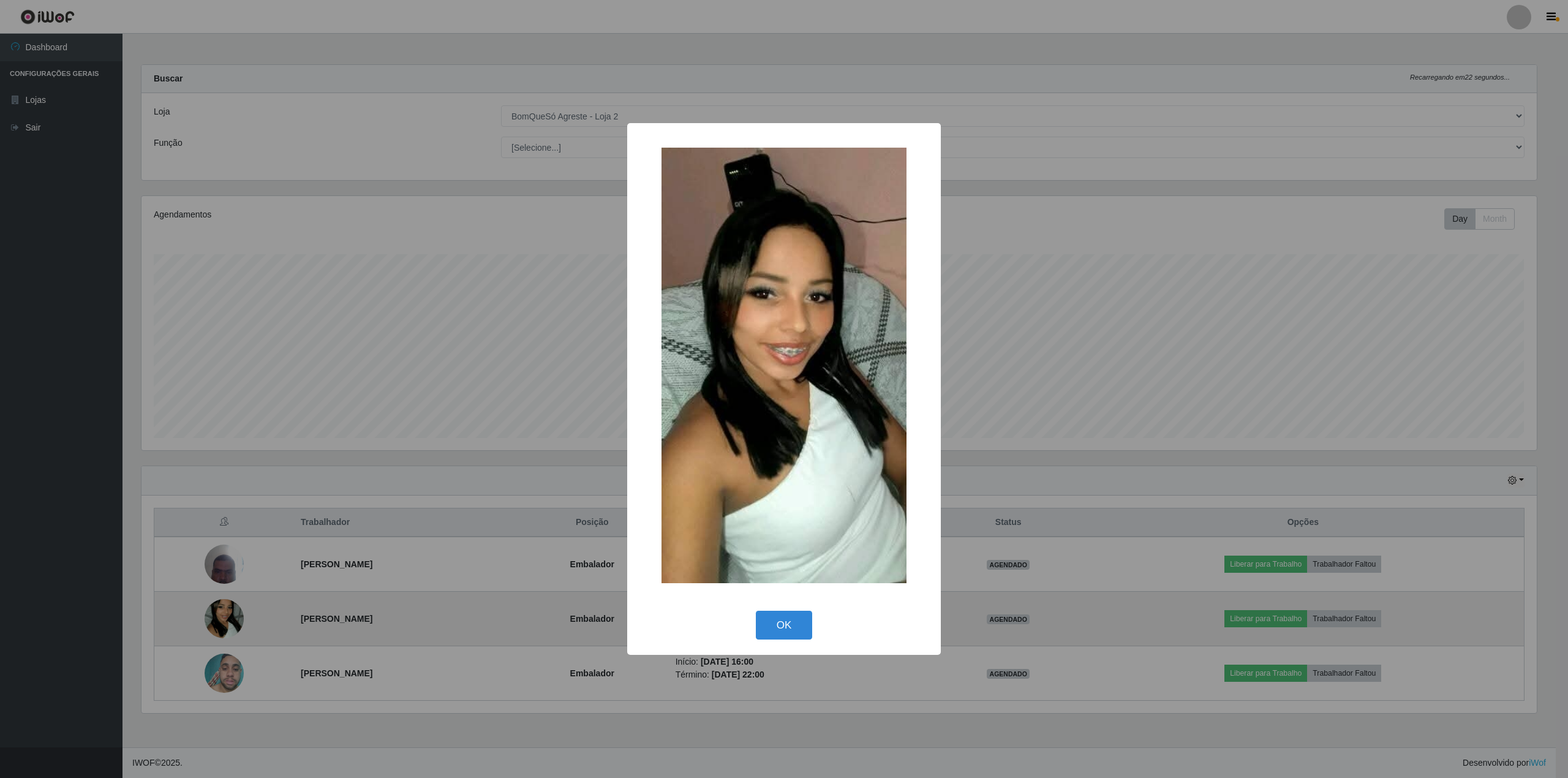
scroll to position [612130, 611024]
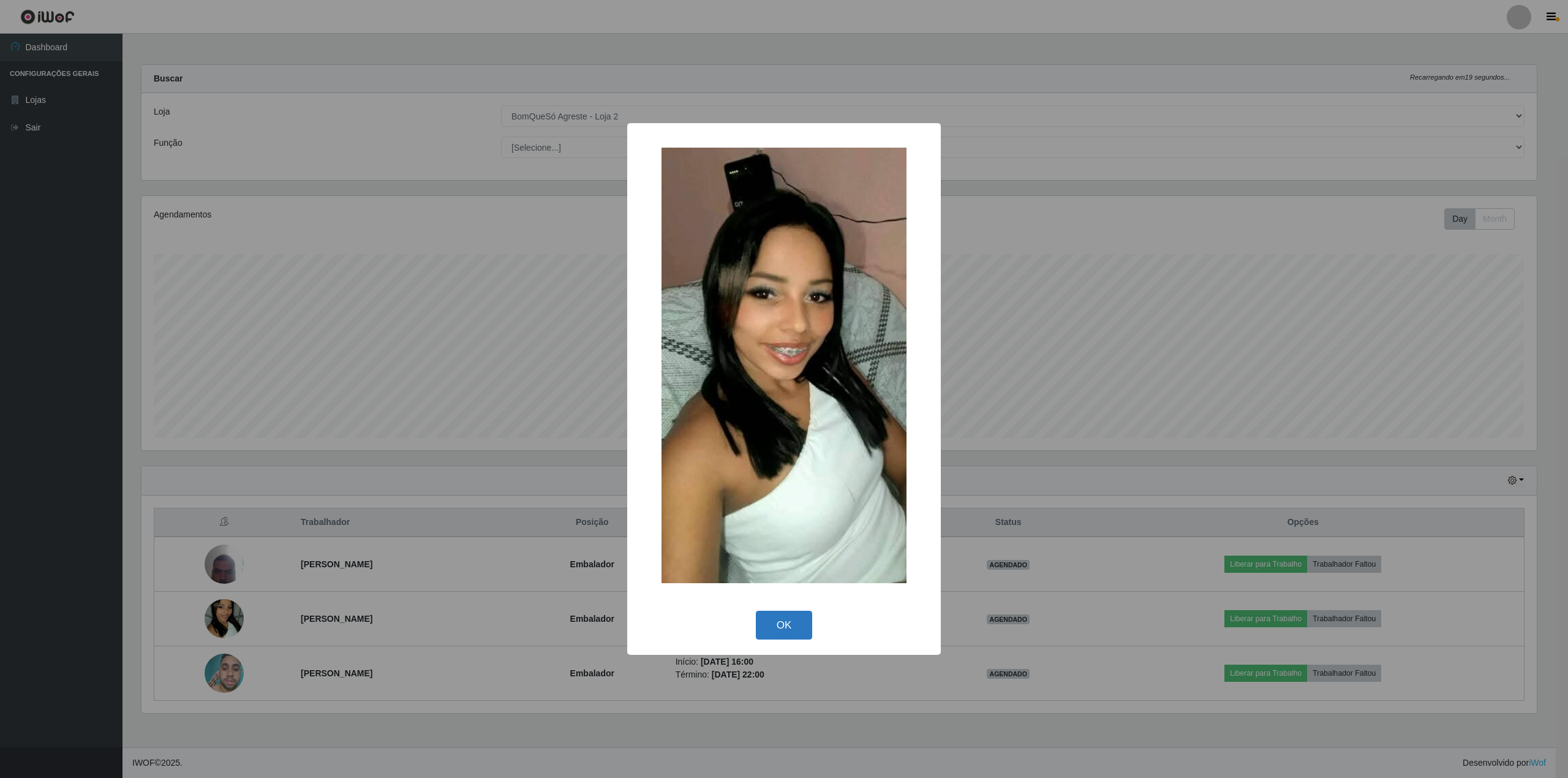
drag, startPoint x: 790, startPoint y: 633, endPoint x: 341, endPoint y: 145, distance: 663.1
click at [786, 628] on button "OK" at bounding box center [784, 625] width 57 height 29
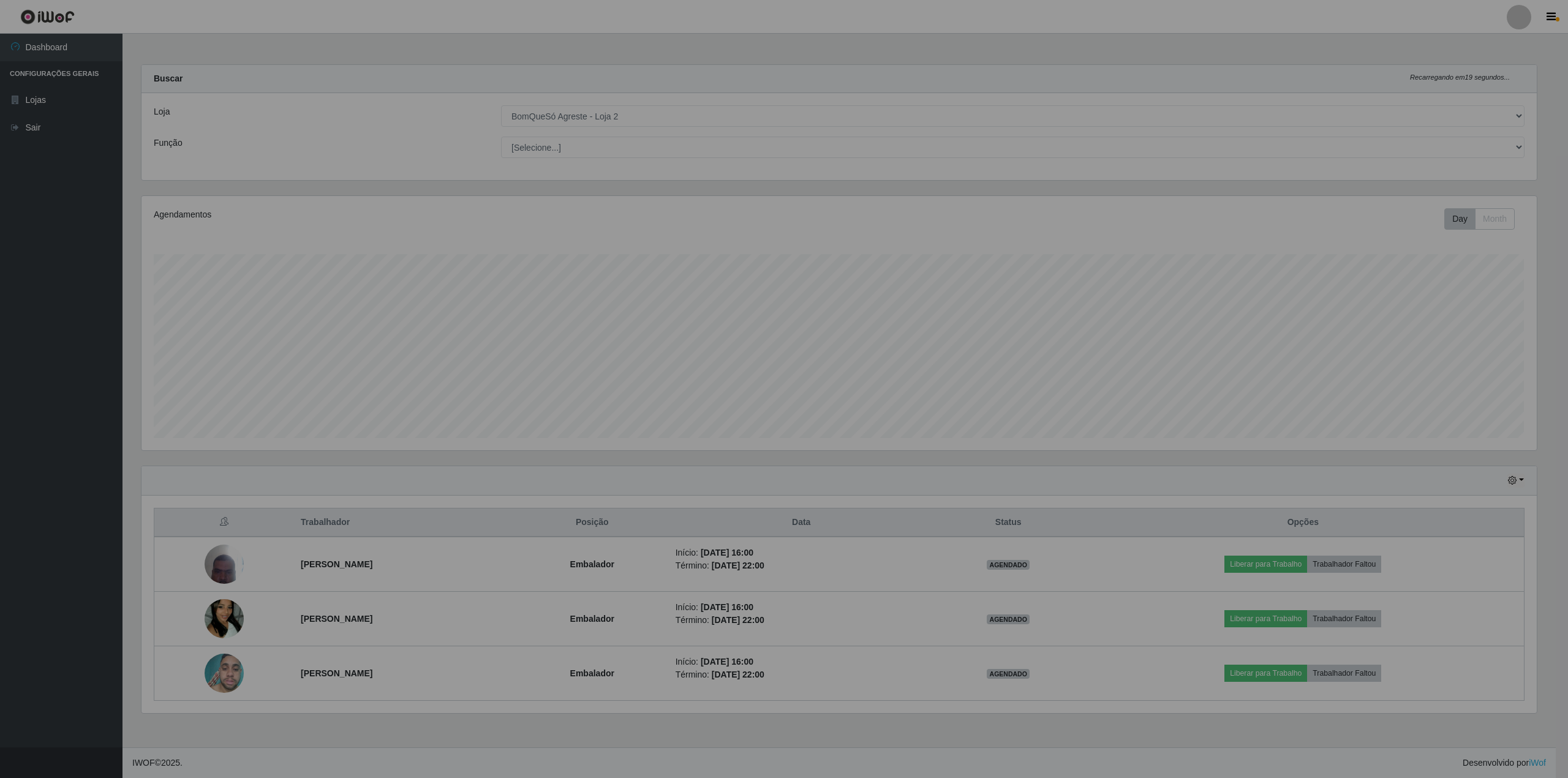
scroll to position [254, 1407]
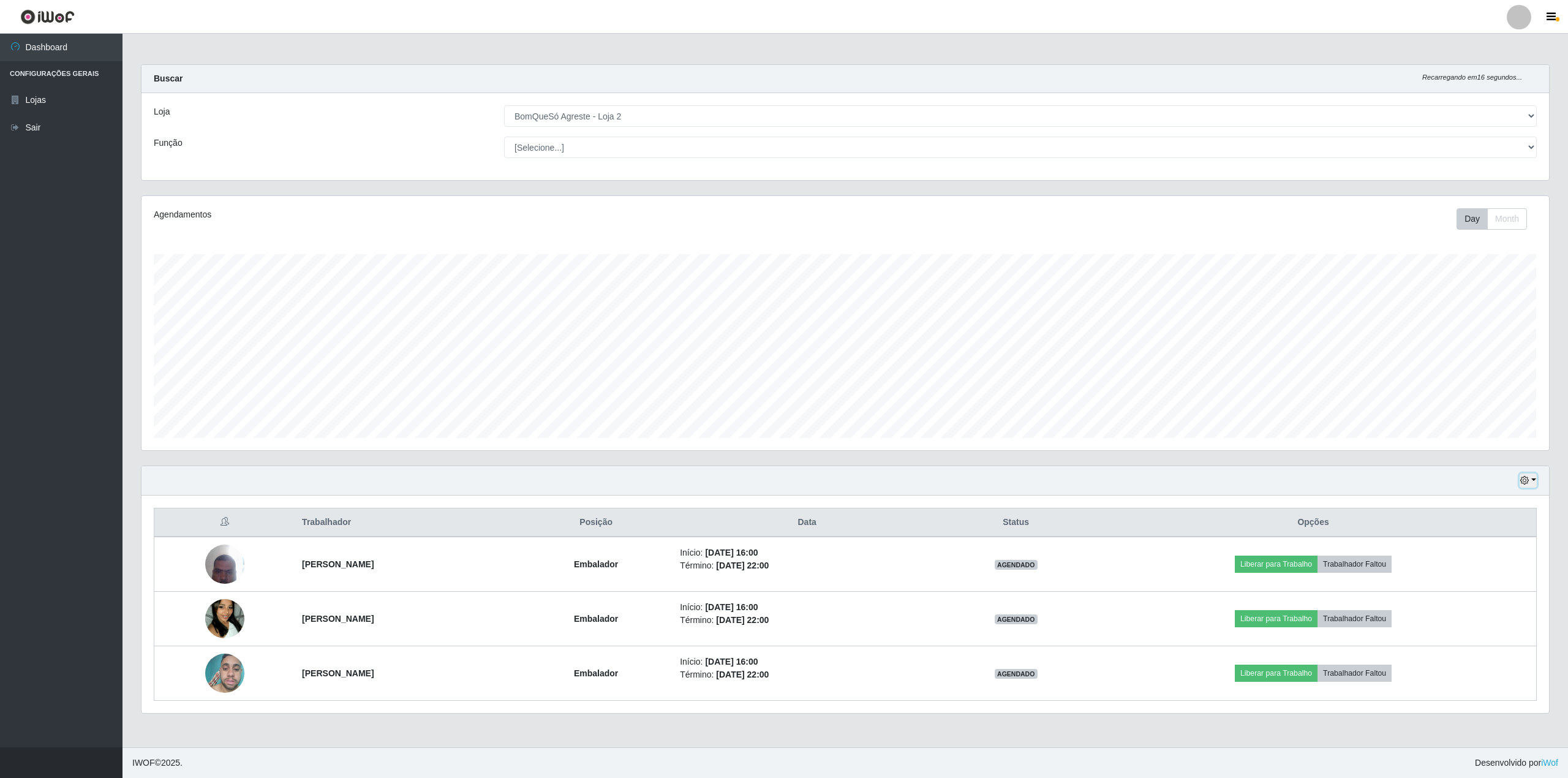
click at [1531, 484] on button "button" at bounding box center [1528, 480] width 17 height 14
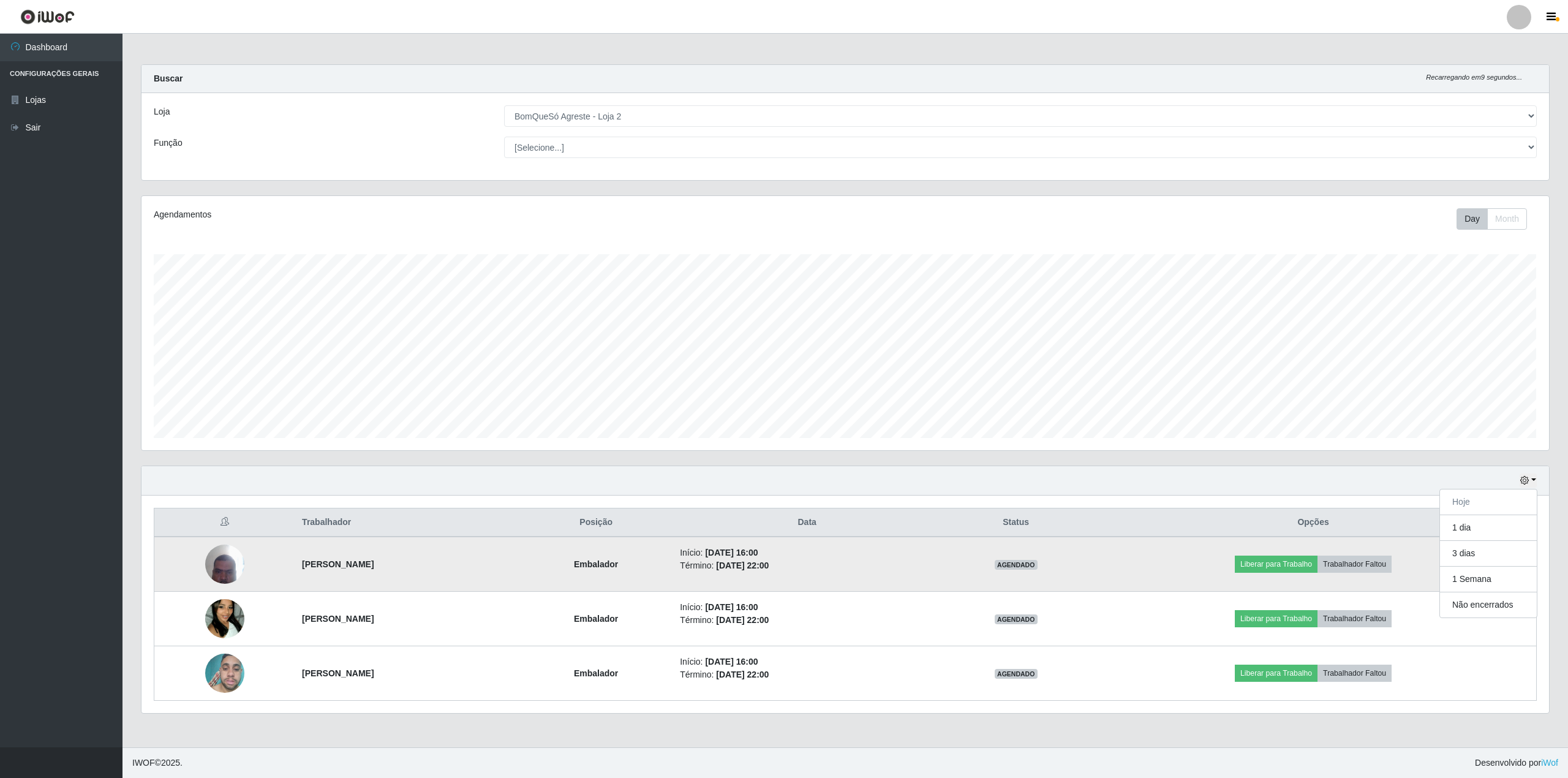
click at [226, 564] on img at bounding box center [225, 564] width 39 height 52
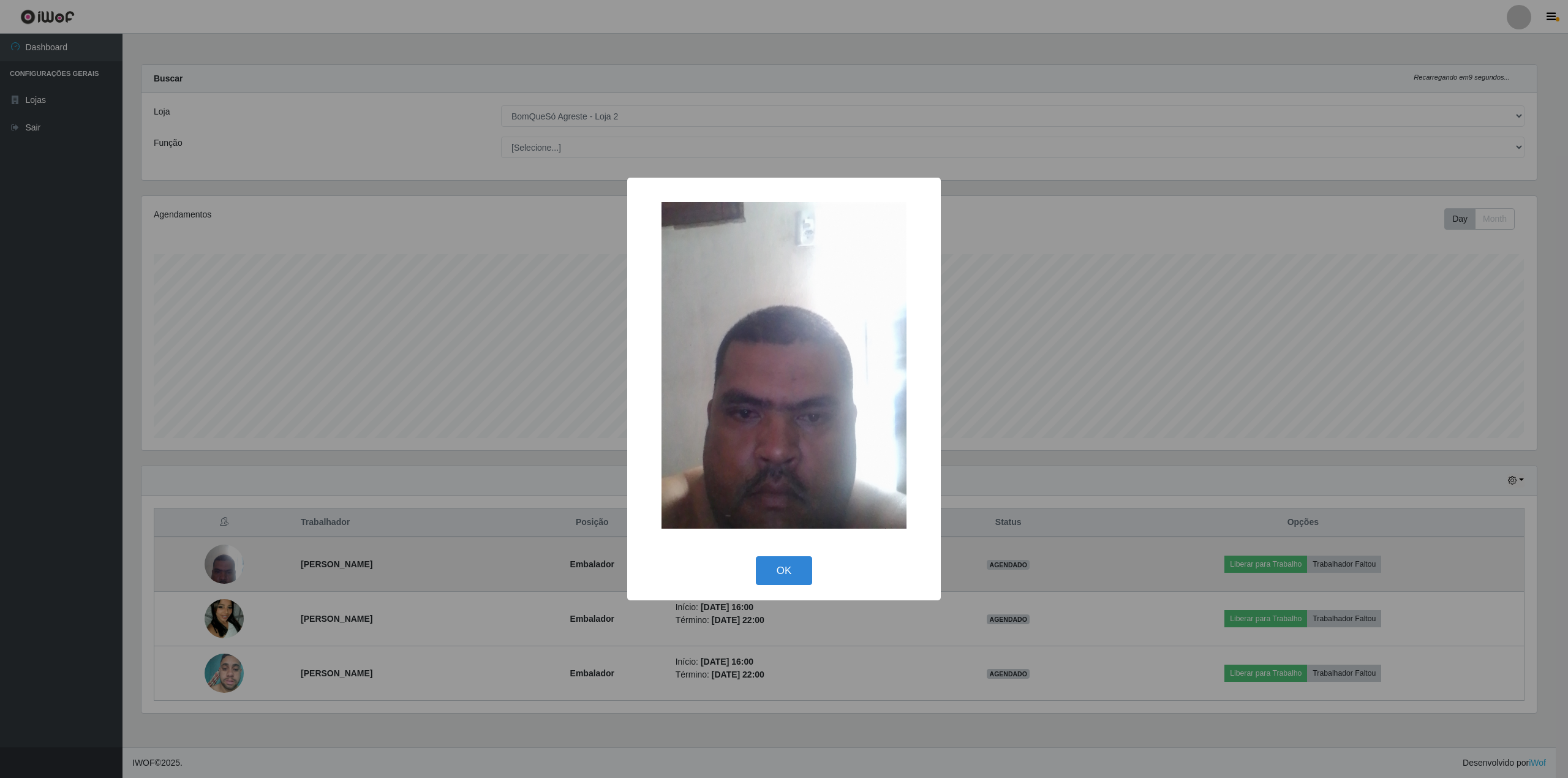
scroll to position [612130, 611024]
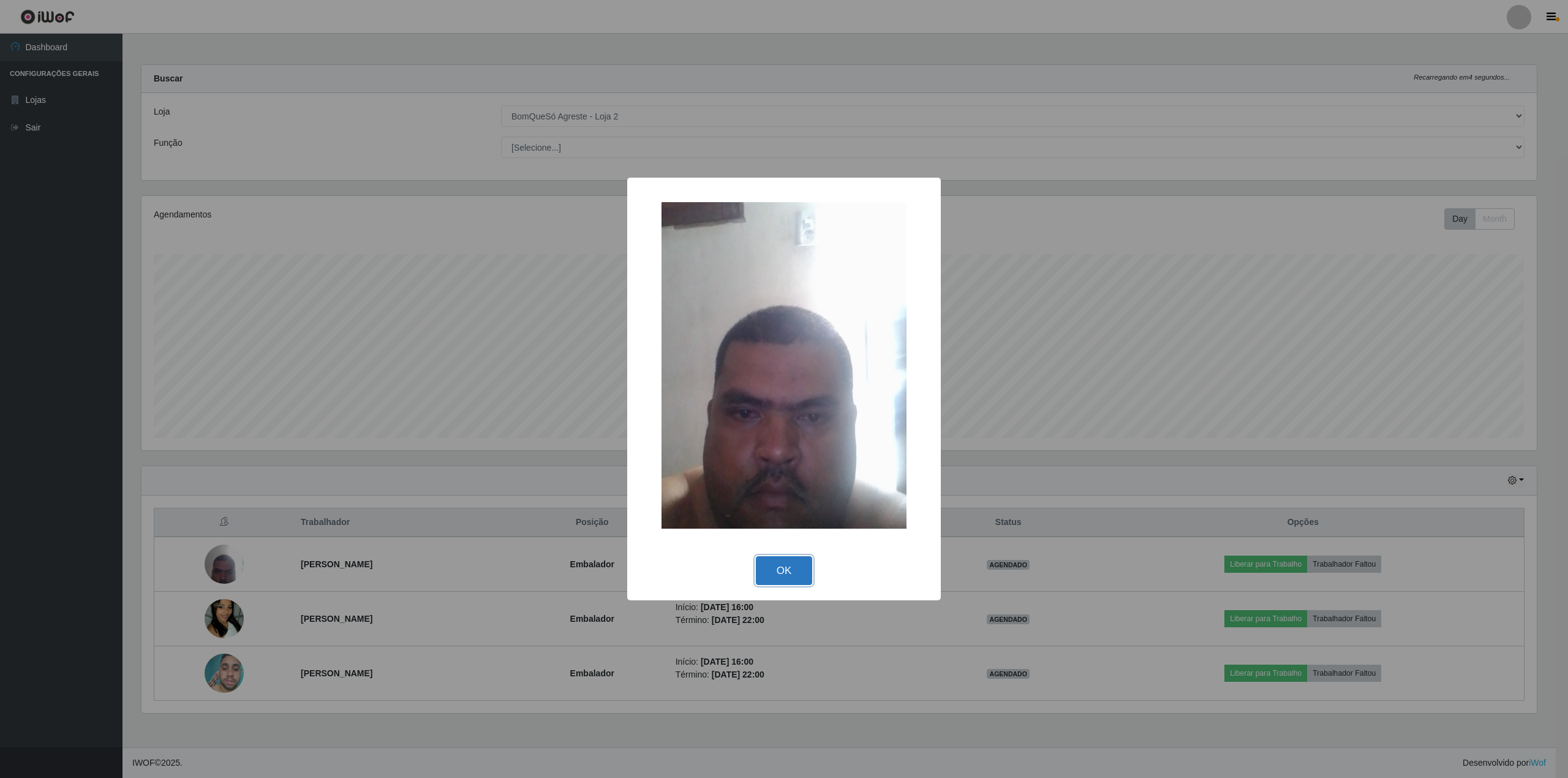
click at [808, 566] on button "OK" at bounding box center [784, 570] width 57 height 29
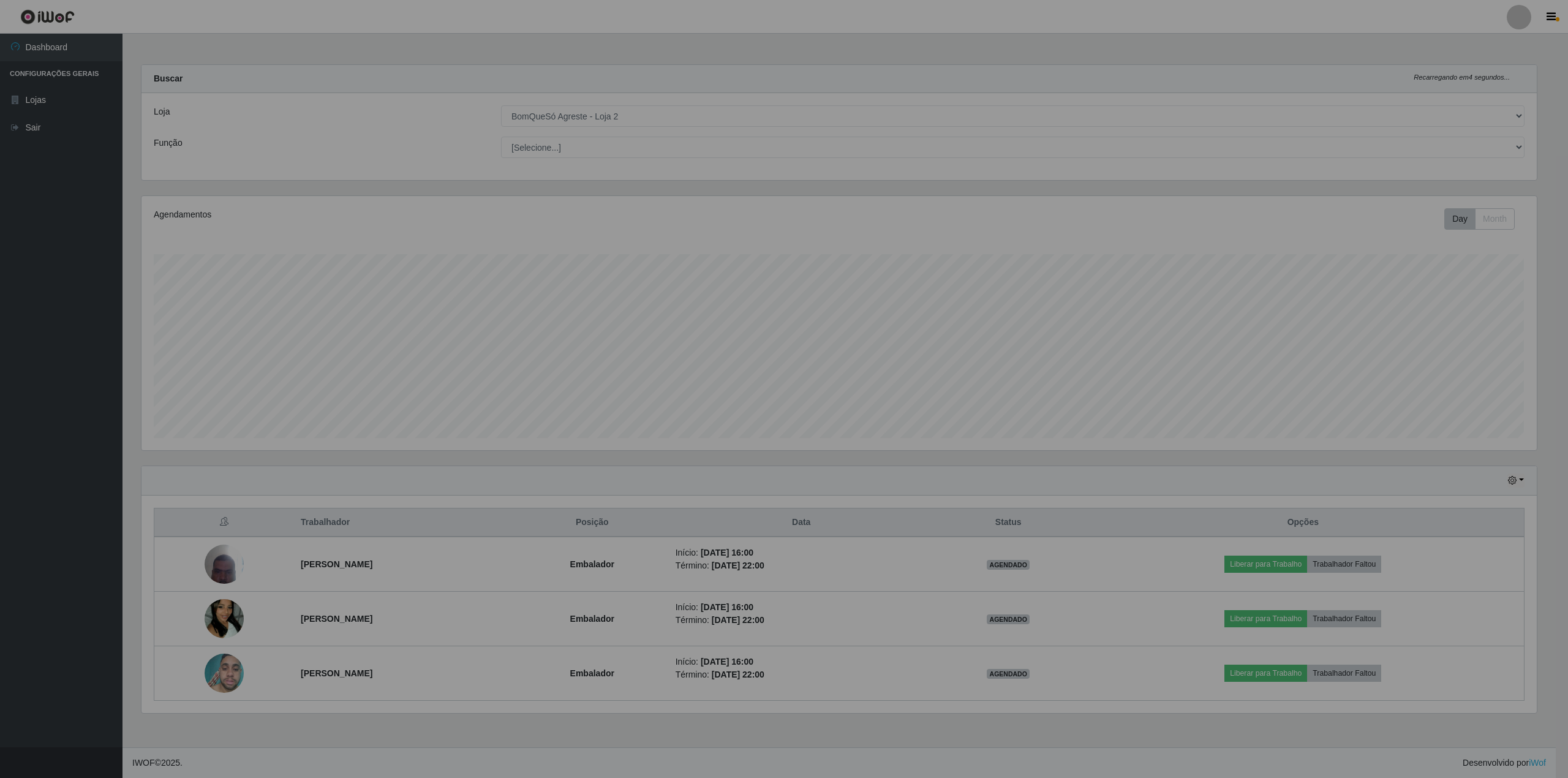
scroll to position [254, 1407]
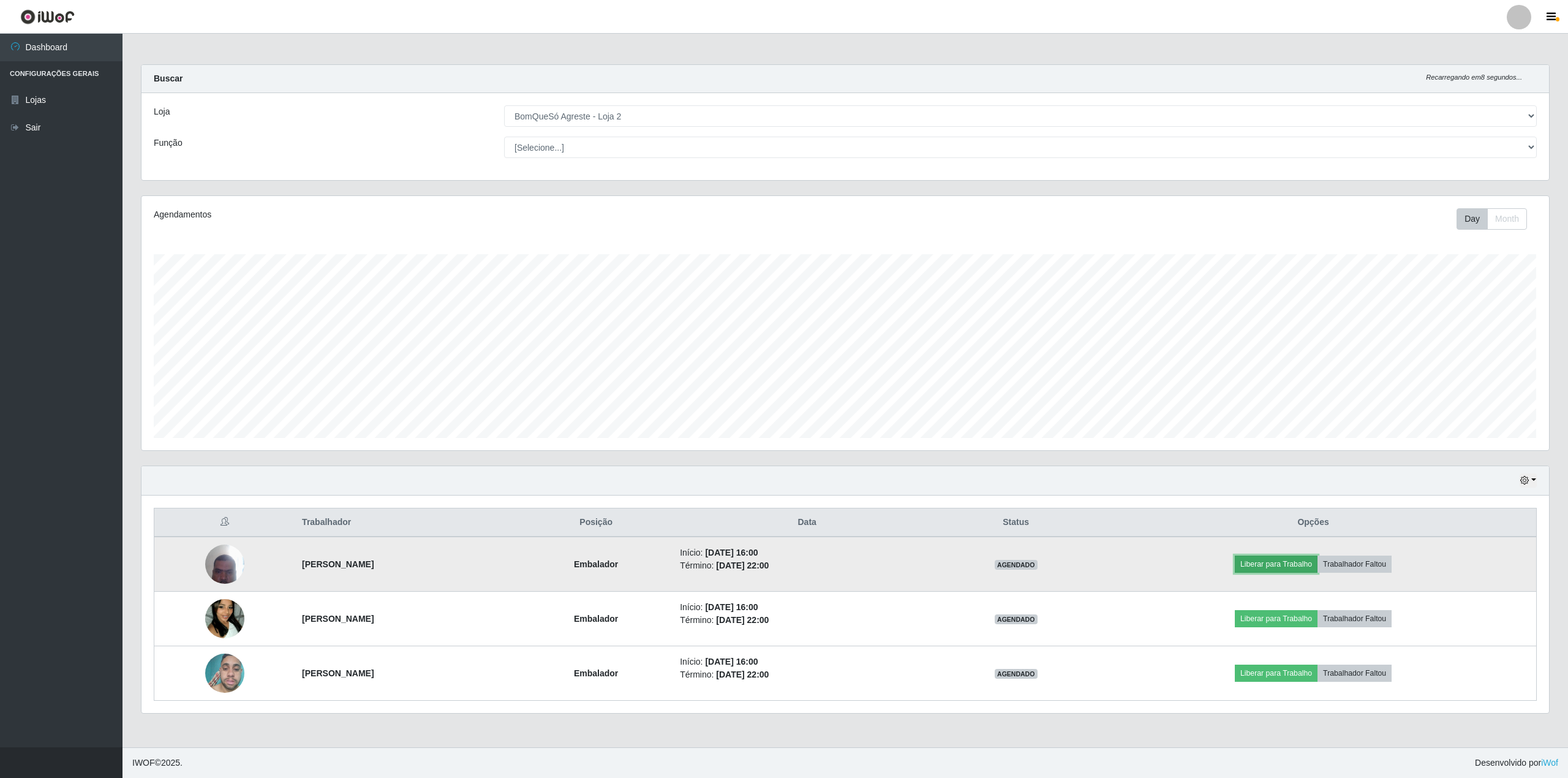
click at [1317, 570] on button "Liberar para Trabalho" at bounding box center [1276, 564] width 83 height 17
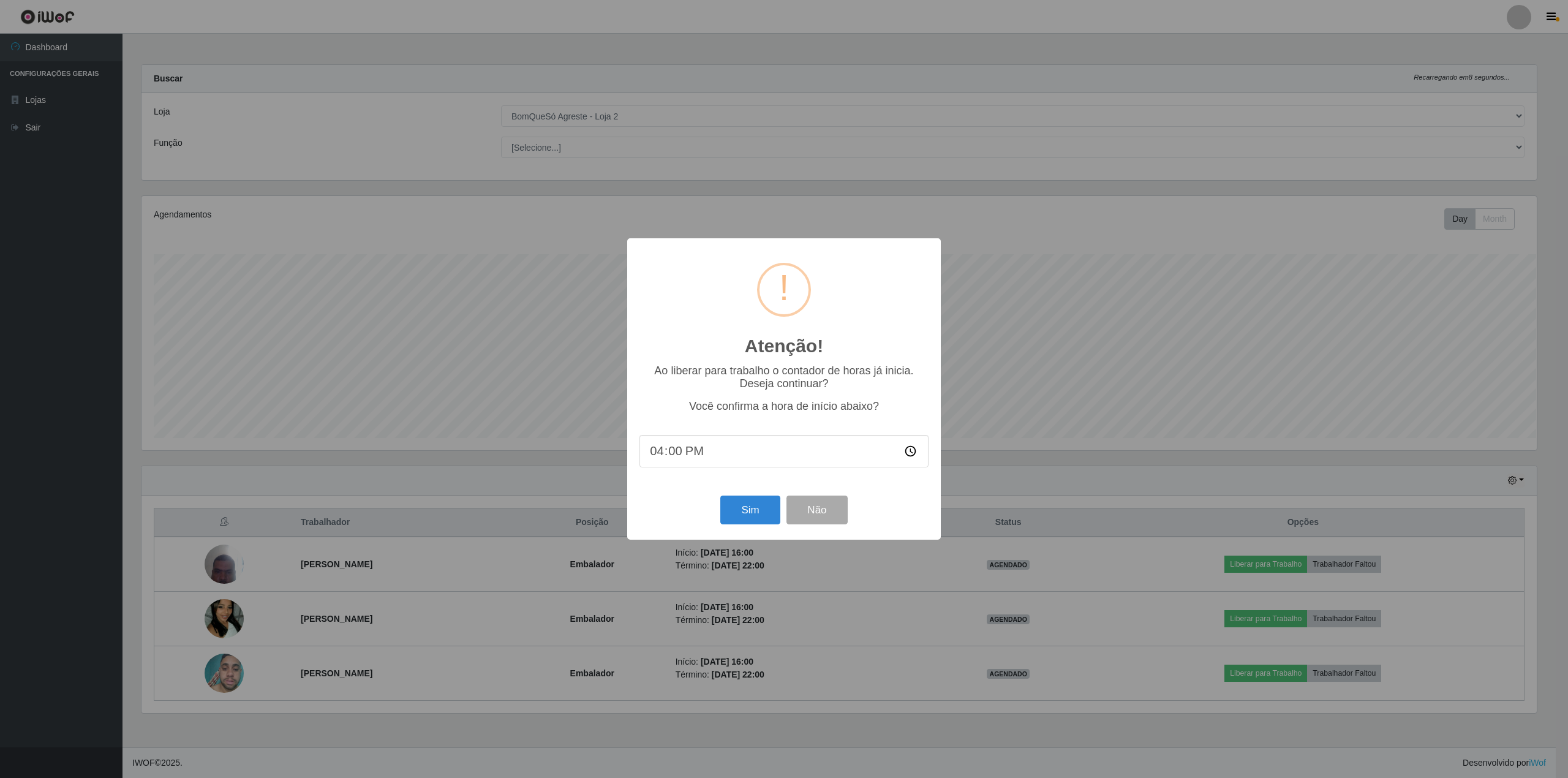
scroll to position [612130, 611024]
click at [755, 510] on button "Sim" at bounding box center [749, 510] width 60 height 29
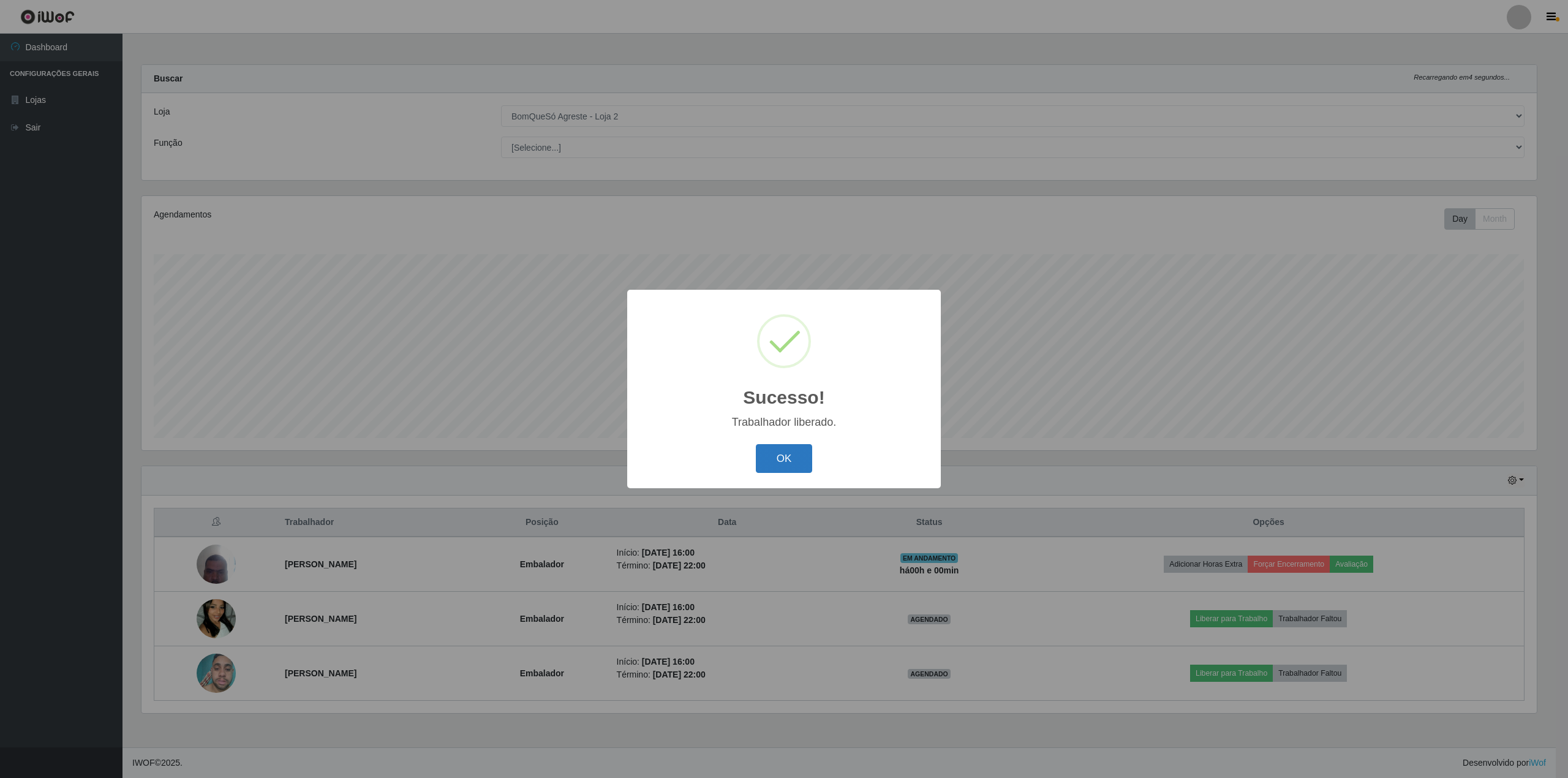
click at [765, 458] on button "OK" at bounding box center [784, 458] width 57 height 29
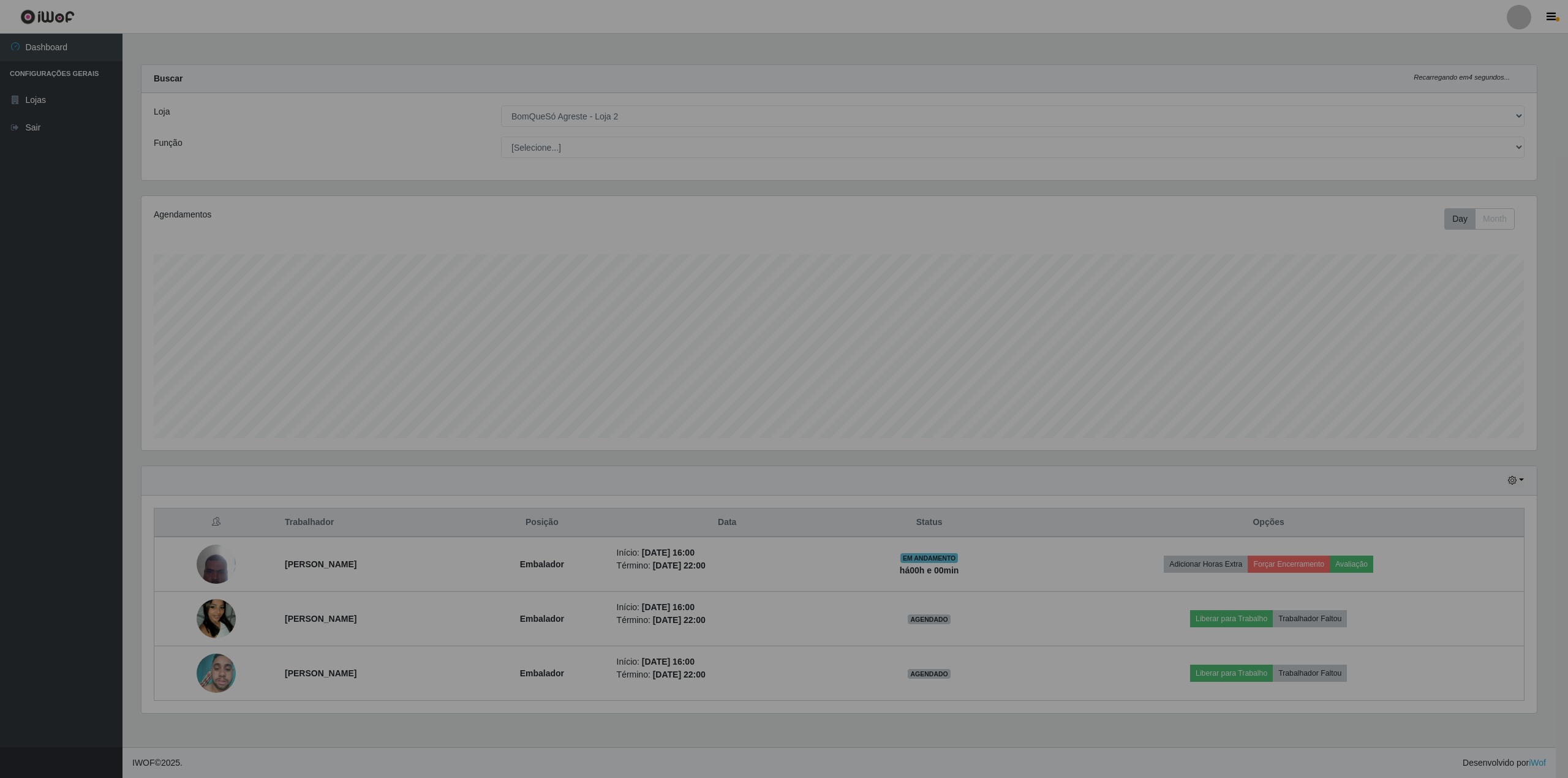
scroll to position [254, 1407]
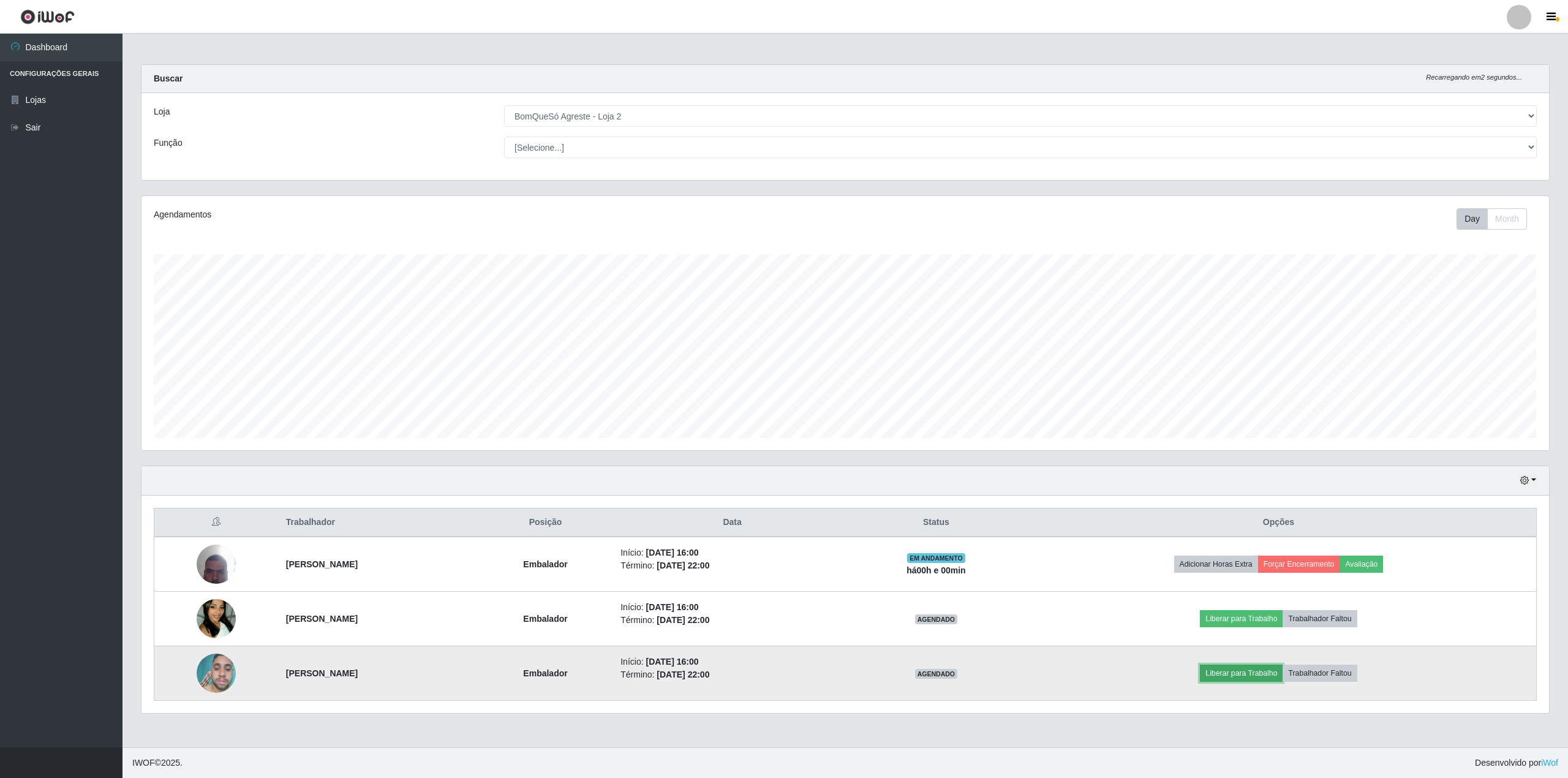
click at [1263, 676] on button "Liberar para Trabalho" at bounding box center [1241, 673] width 83 height 17
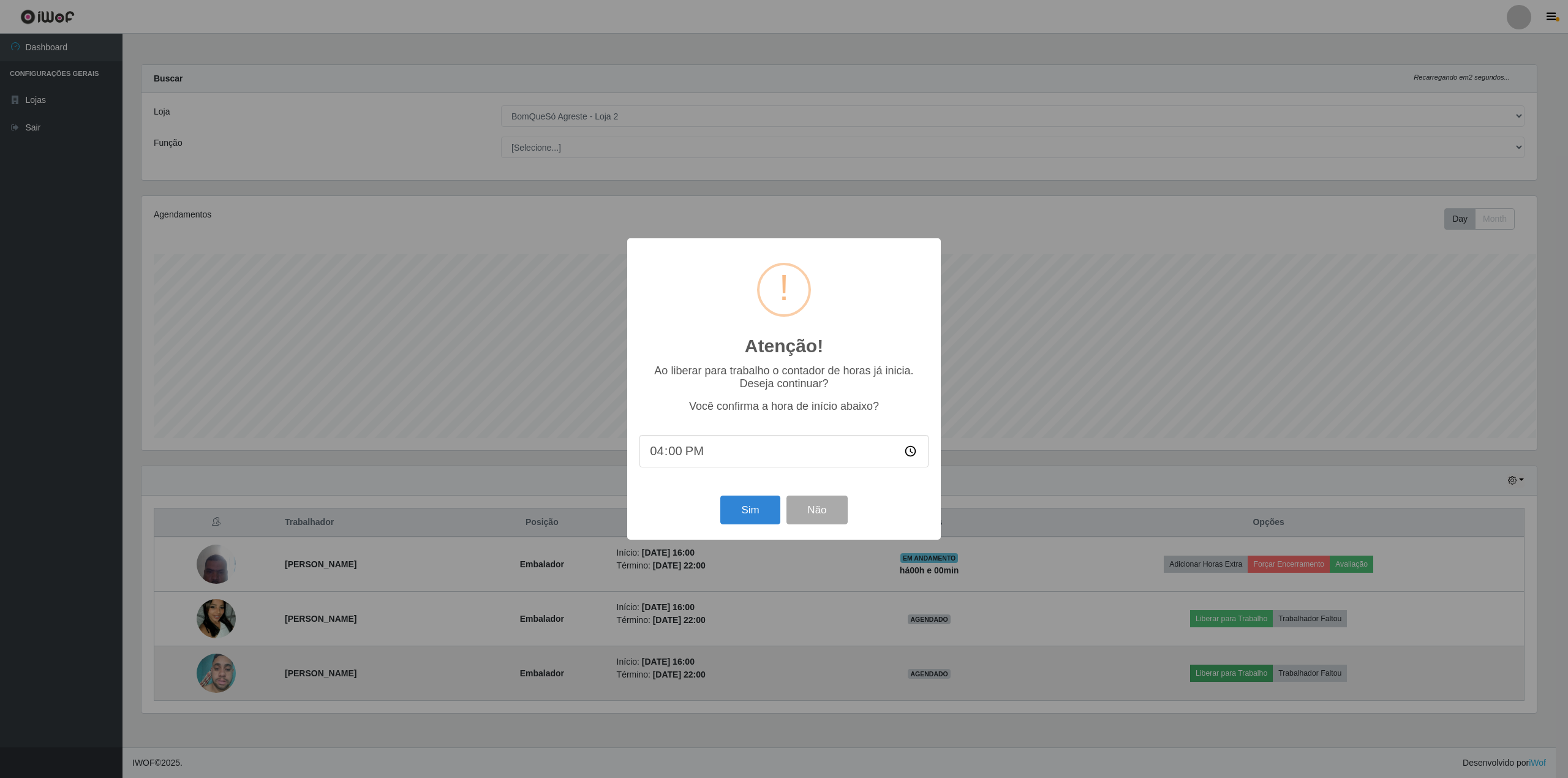
scroll to position [612130, 611024]
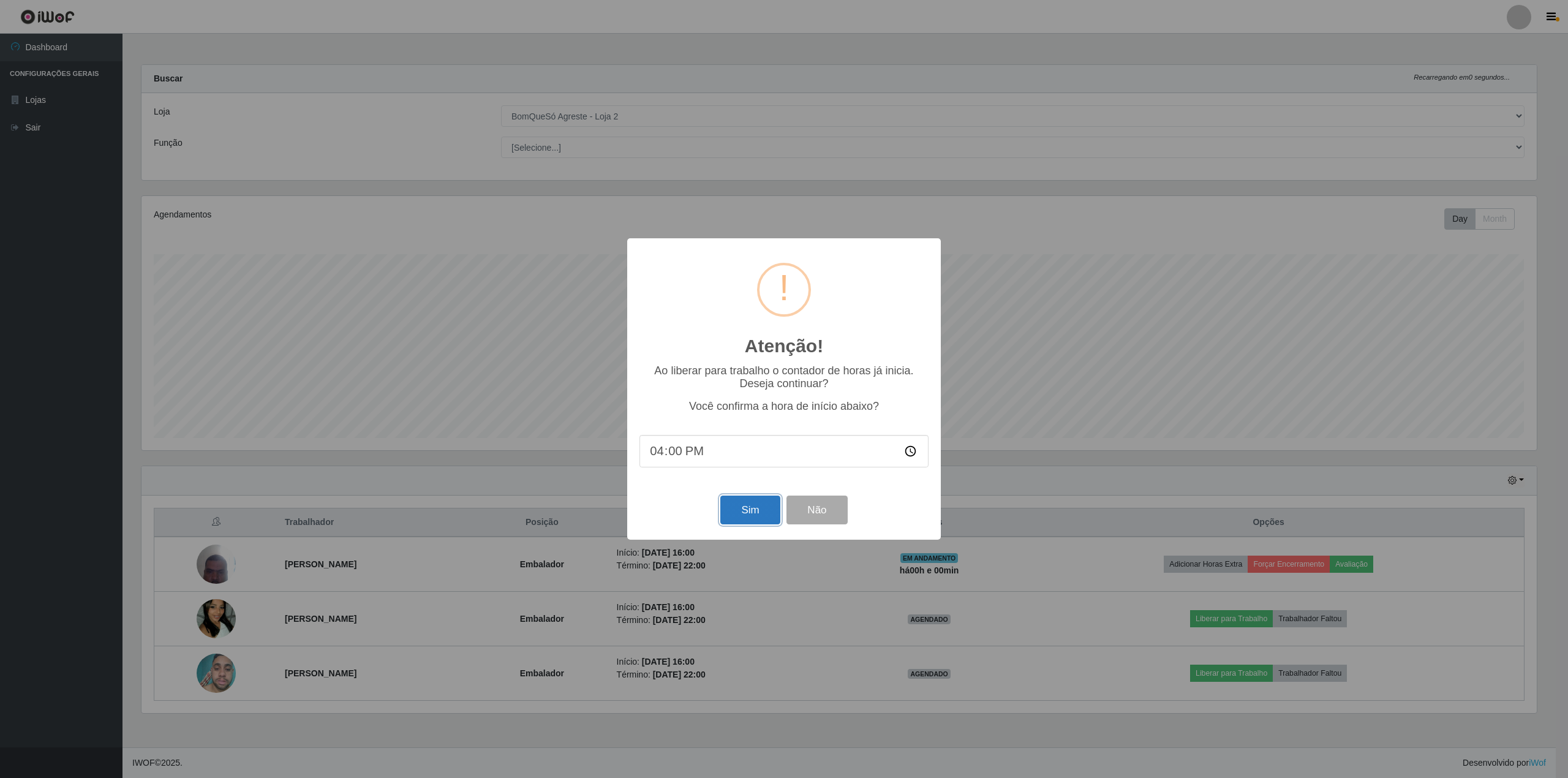
click at [729, 512] on button "Sim" at bounding box center [749, 510] width 60 height 29
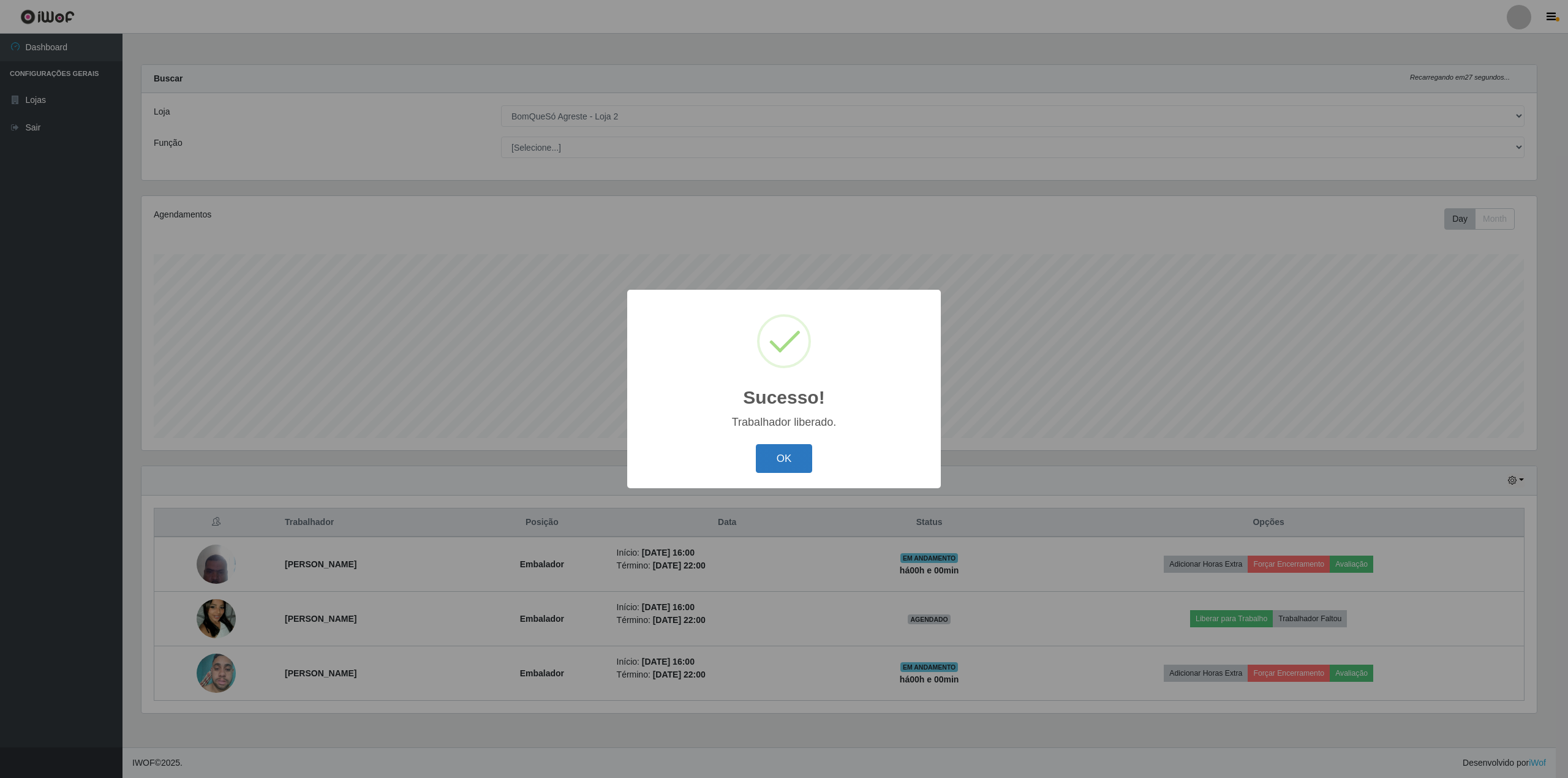
click at [789, 456] on button "OK" at bounding box center [784, 458] width 57 height 29
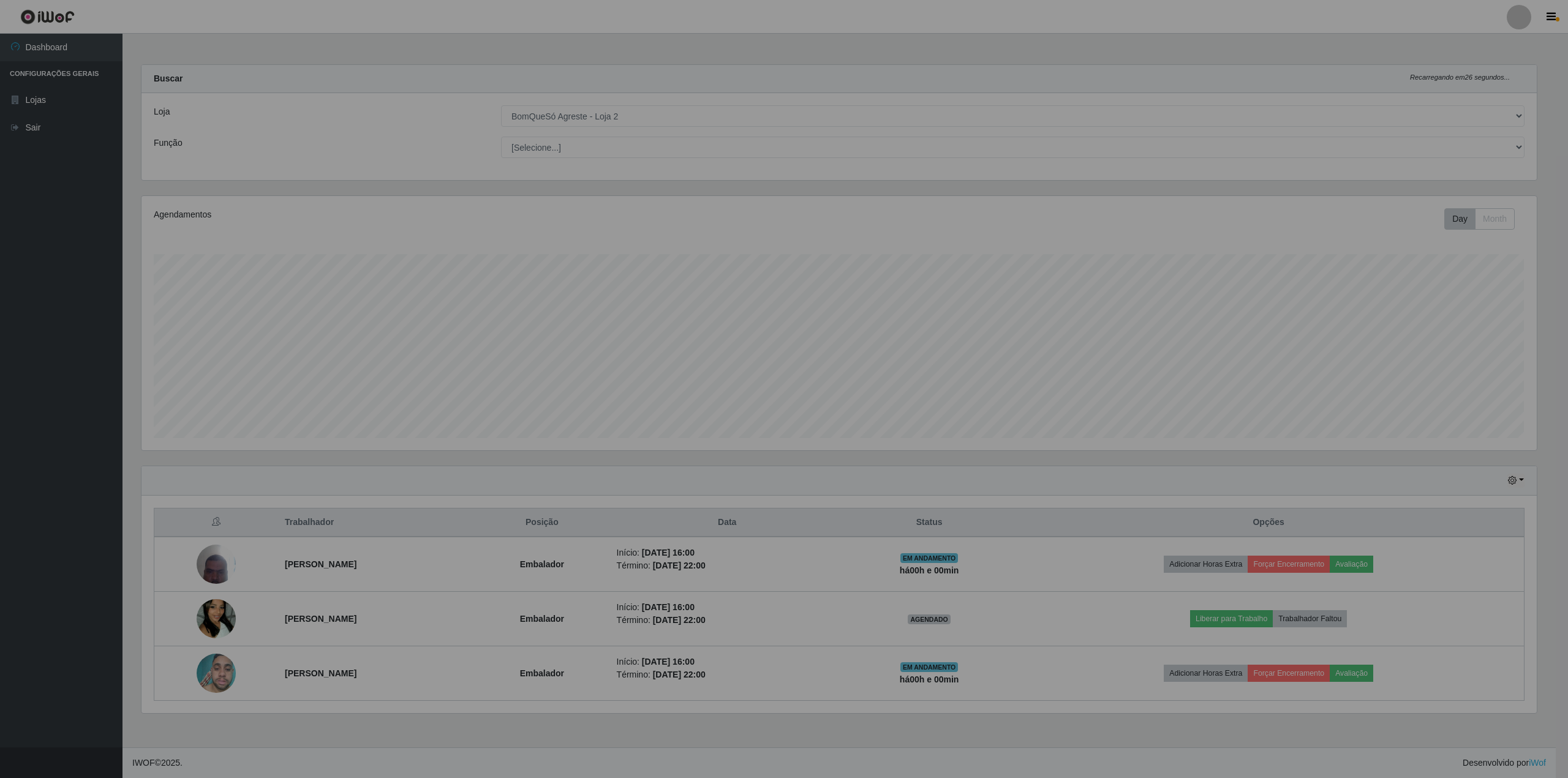
scroll to position [254, 1407]
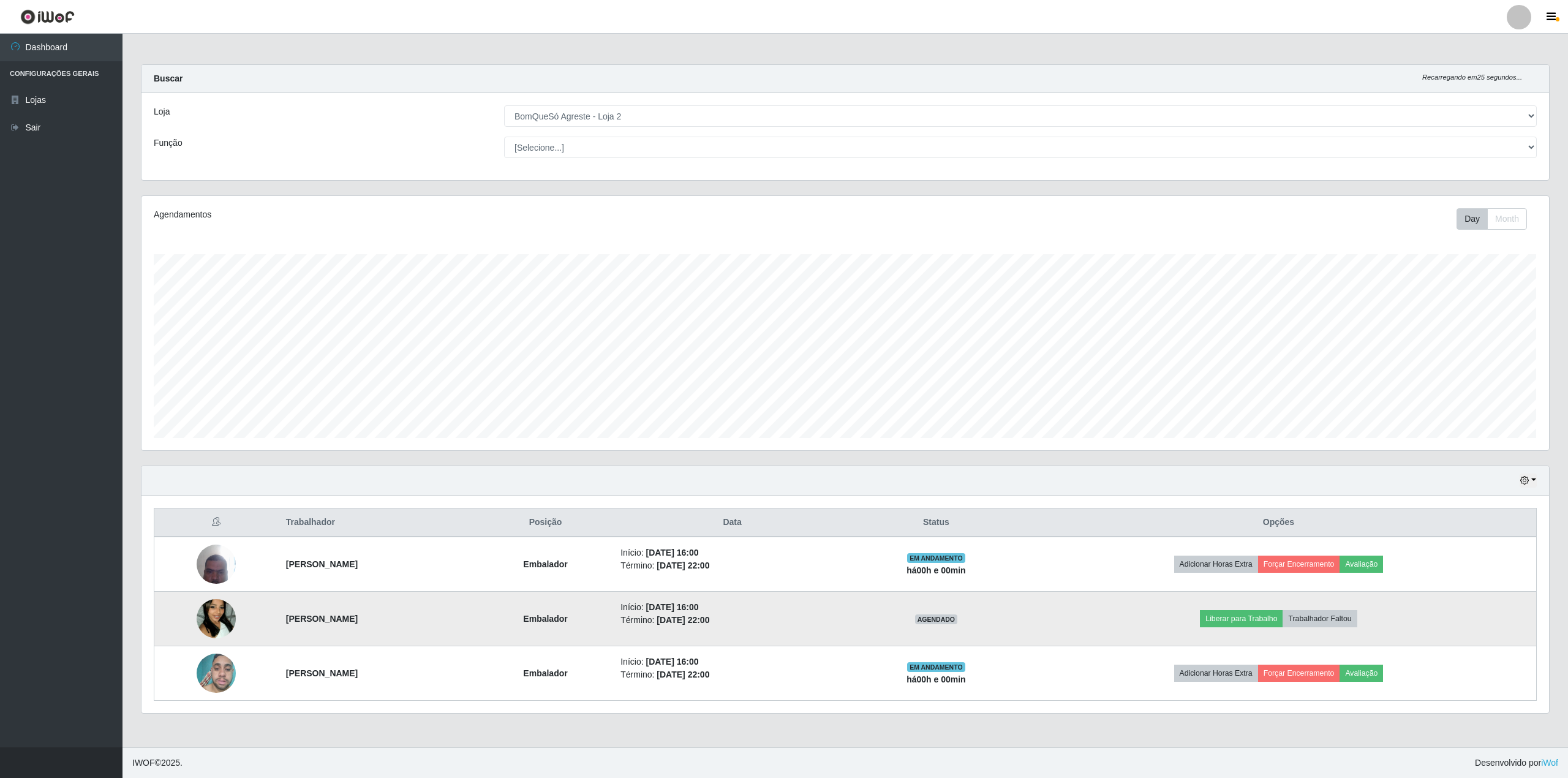
click at [206, 627] on img at bounding box center [216, 619] width 39 height 70
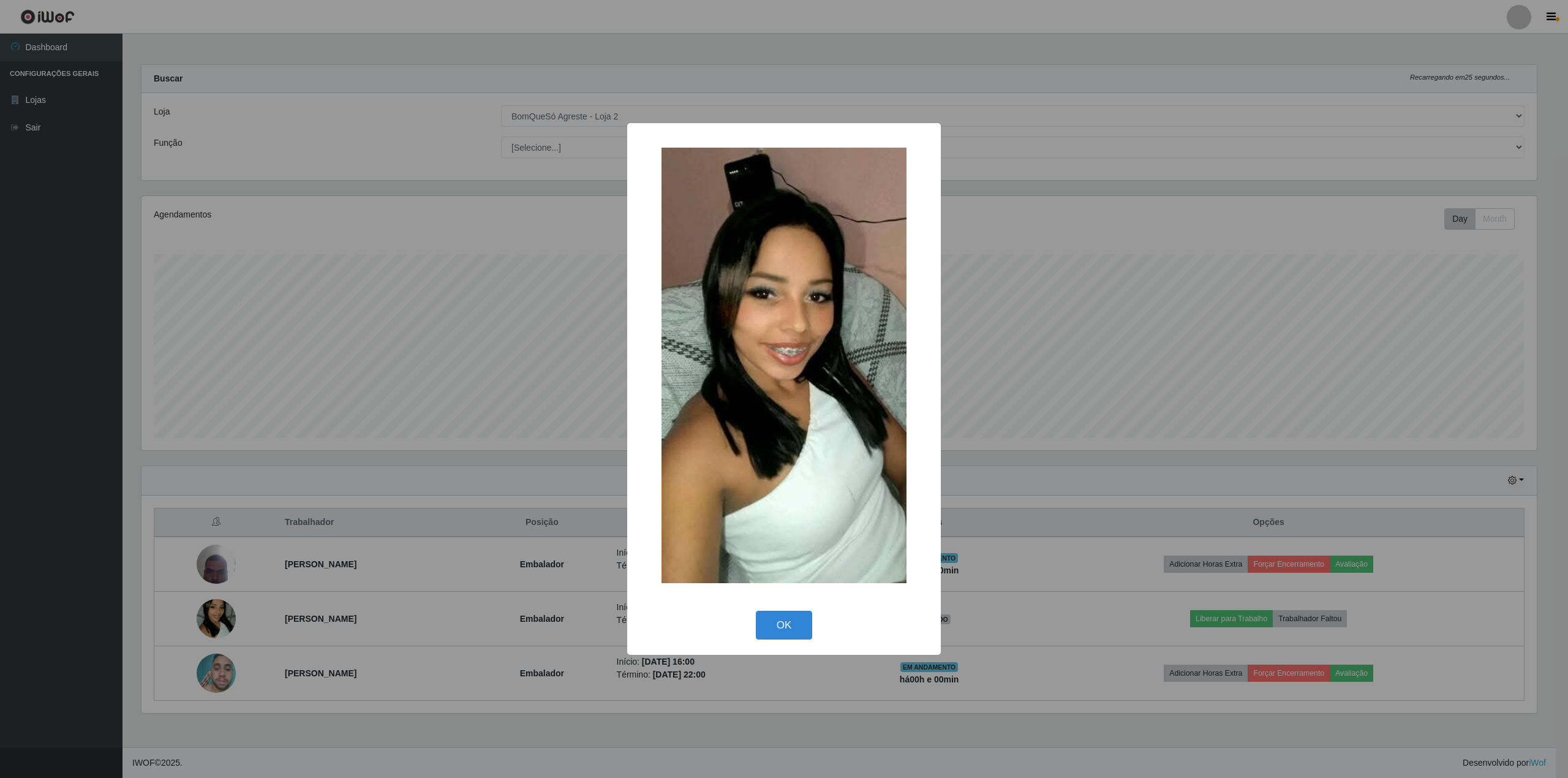
scroll to position [612130, 611024]
click at [779, 623] on button "OK" at bounding box center [784, 625] width 57 height 29
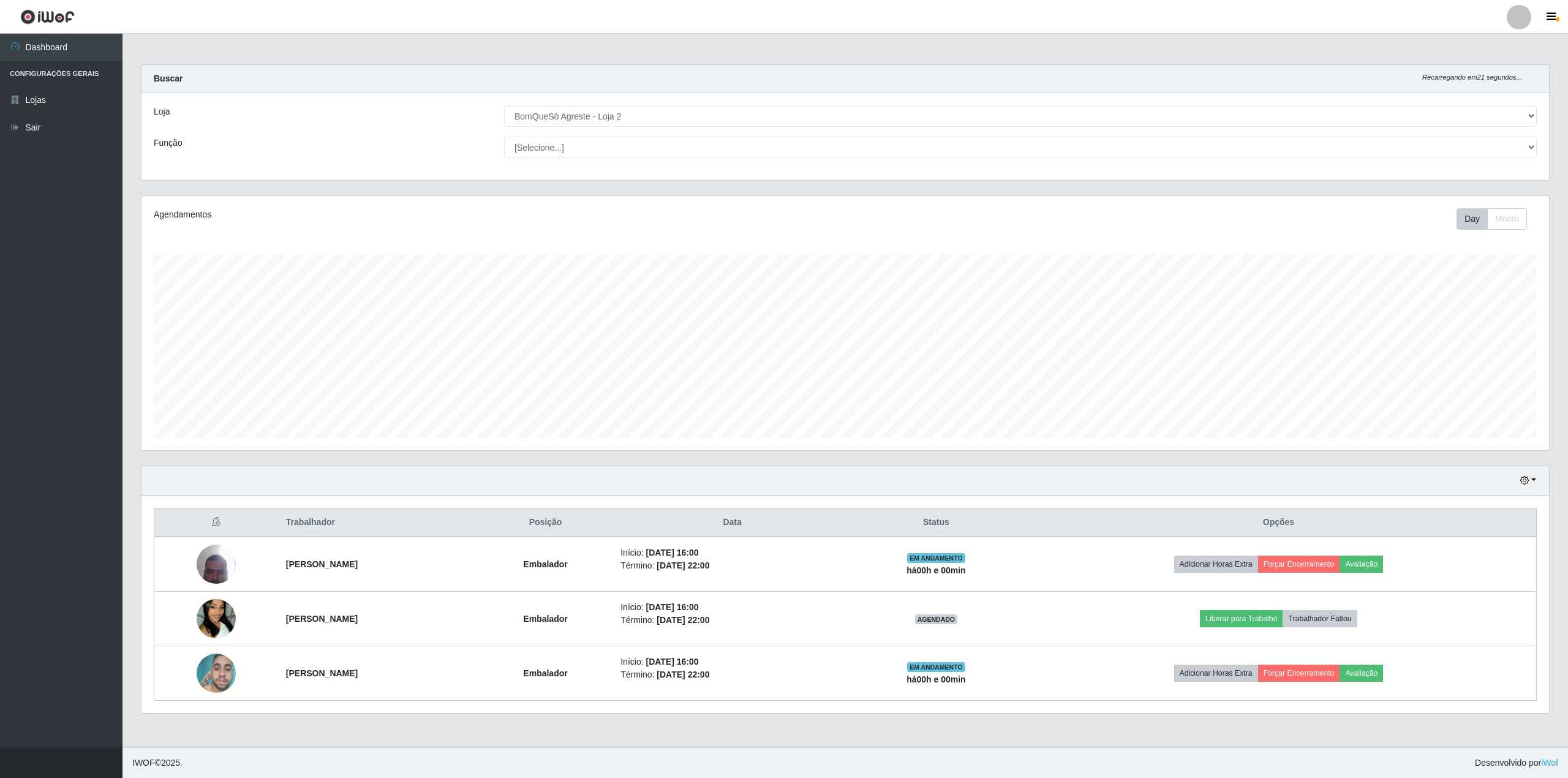
scroll to position [254, 1407]
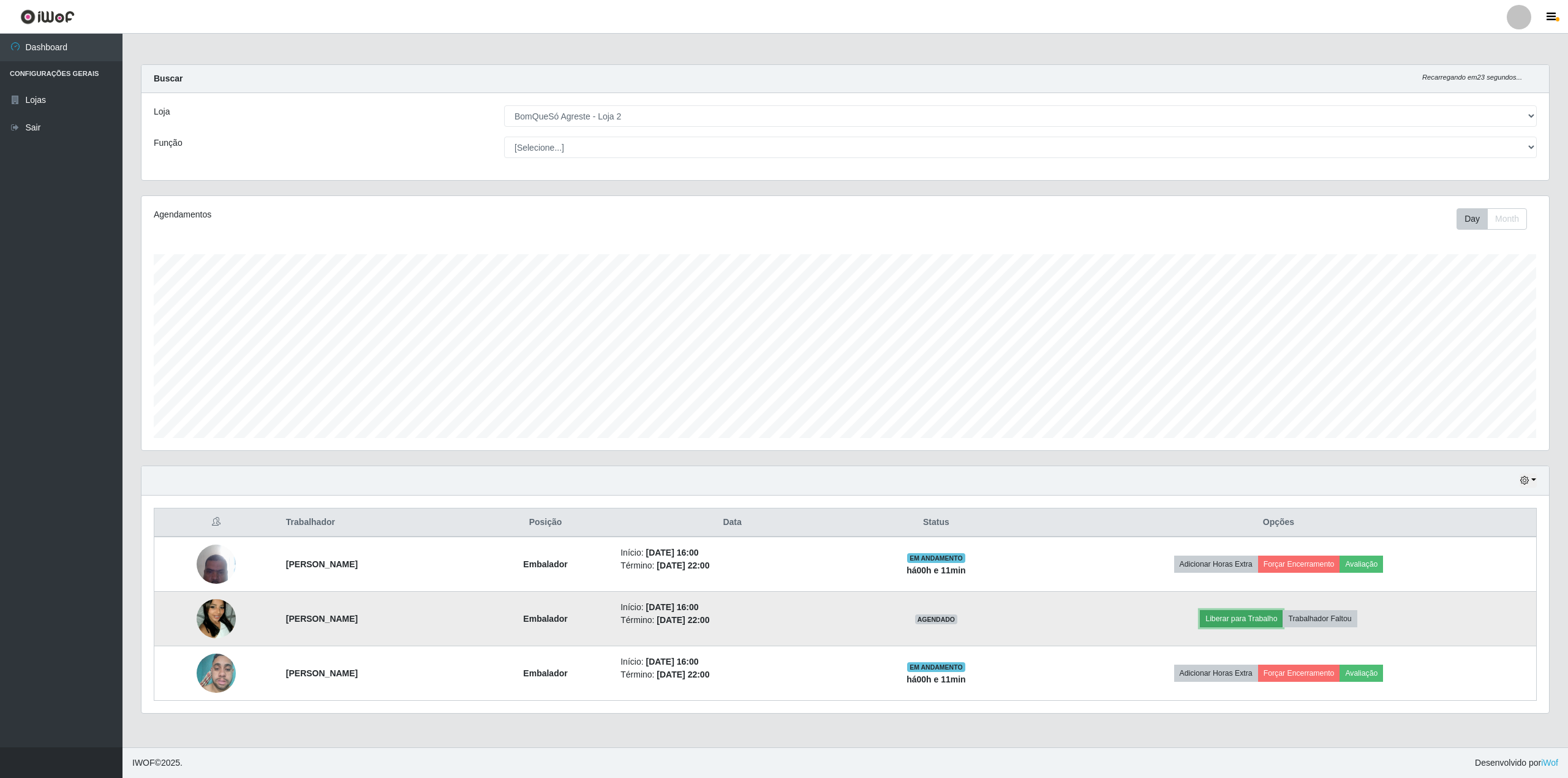
click at [1272, 623] on button "Liberar para Trabalho" at bounding box center [1241, 618] width 83 height 17
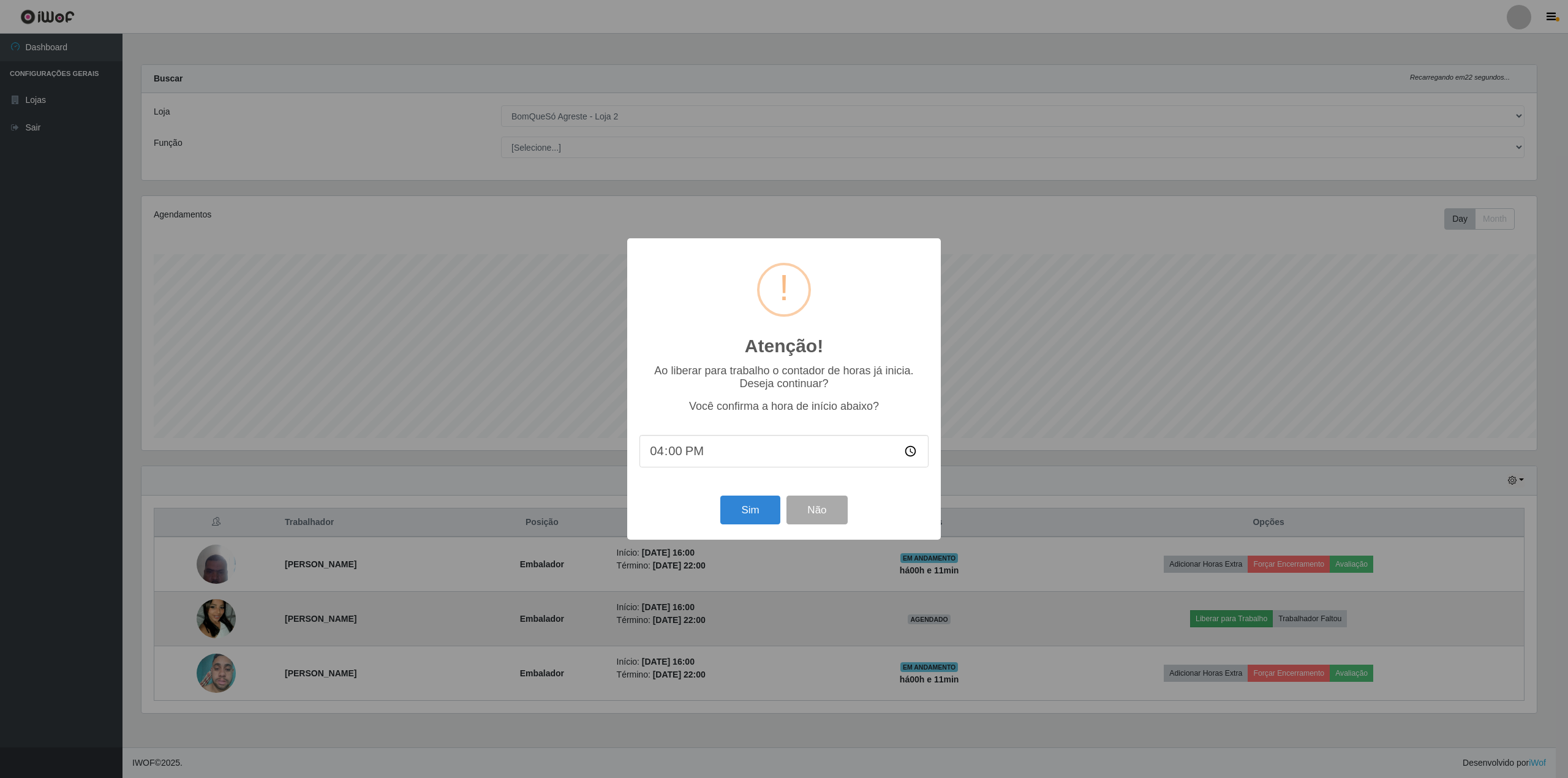
scroll to position [612130, 611024]
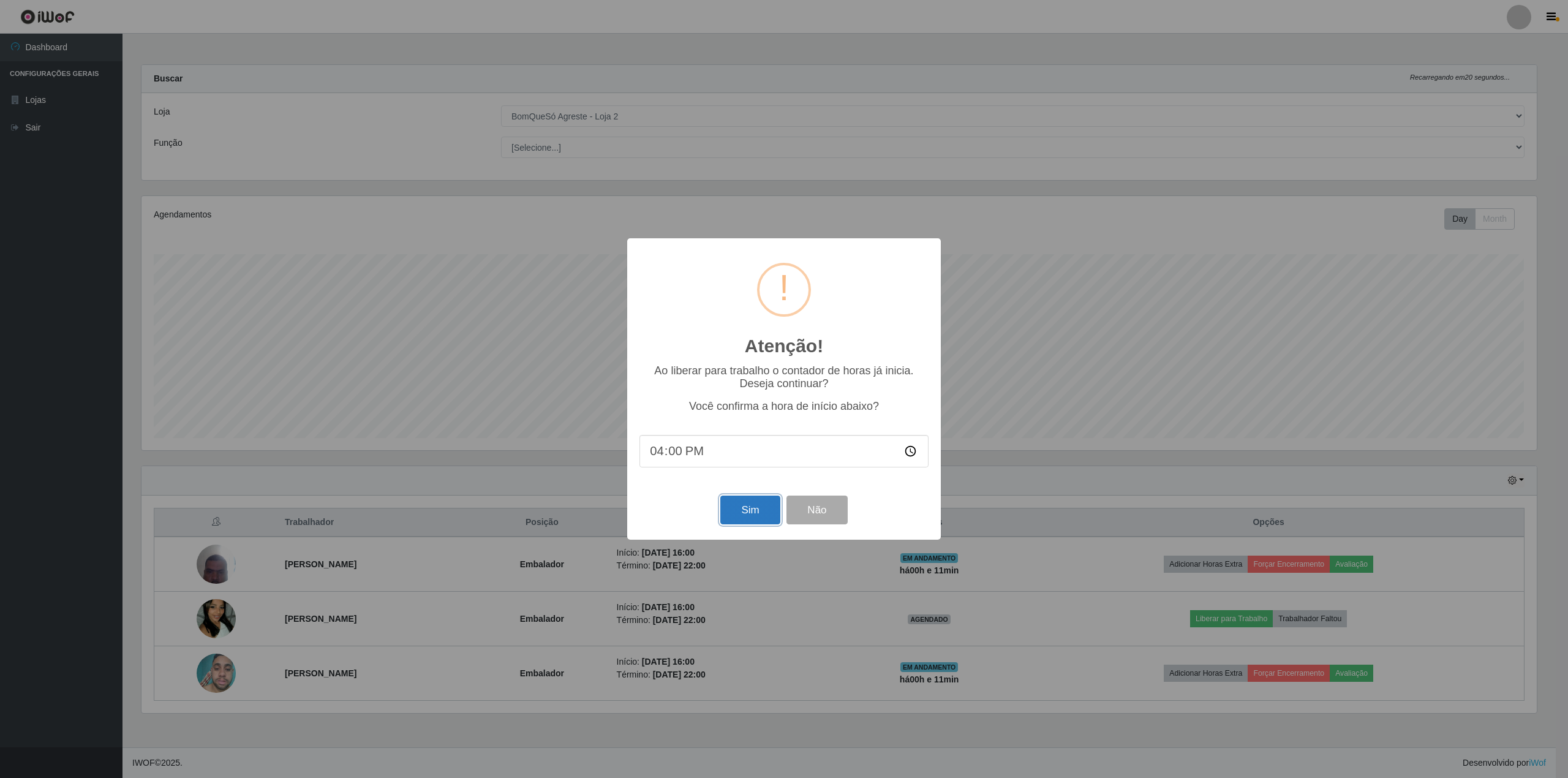
click at [736, 521] on button "Sim" at bounding box center [749, 510] width 60 height 29
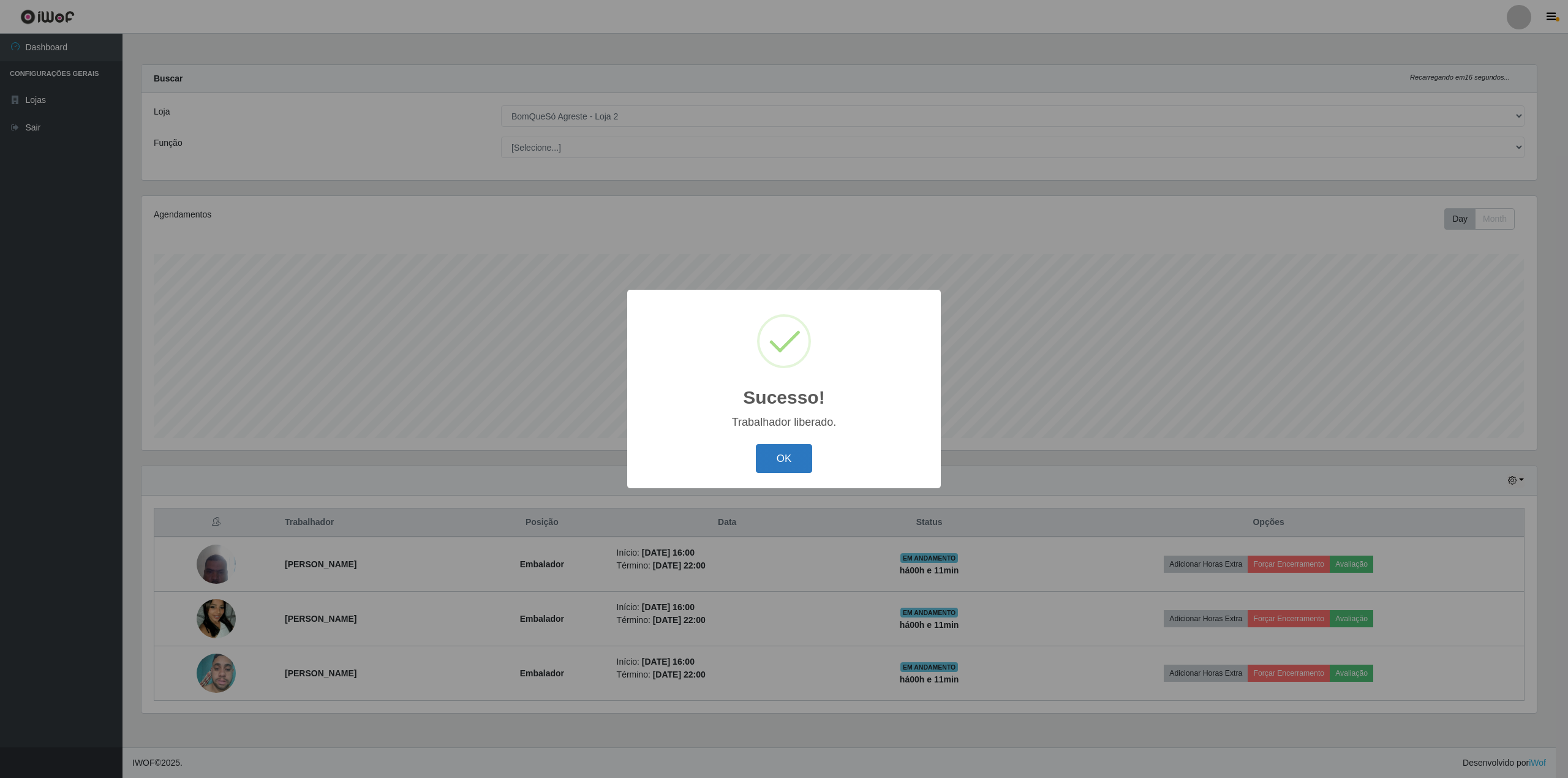
click at [792, 452] on button "OK" at bounding box center [784, 458] width 57 height 29
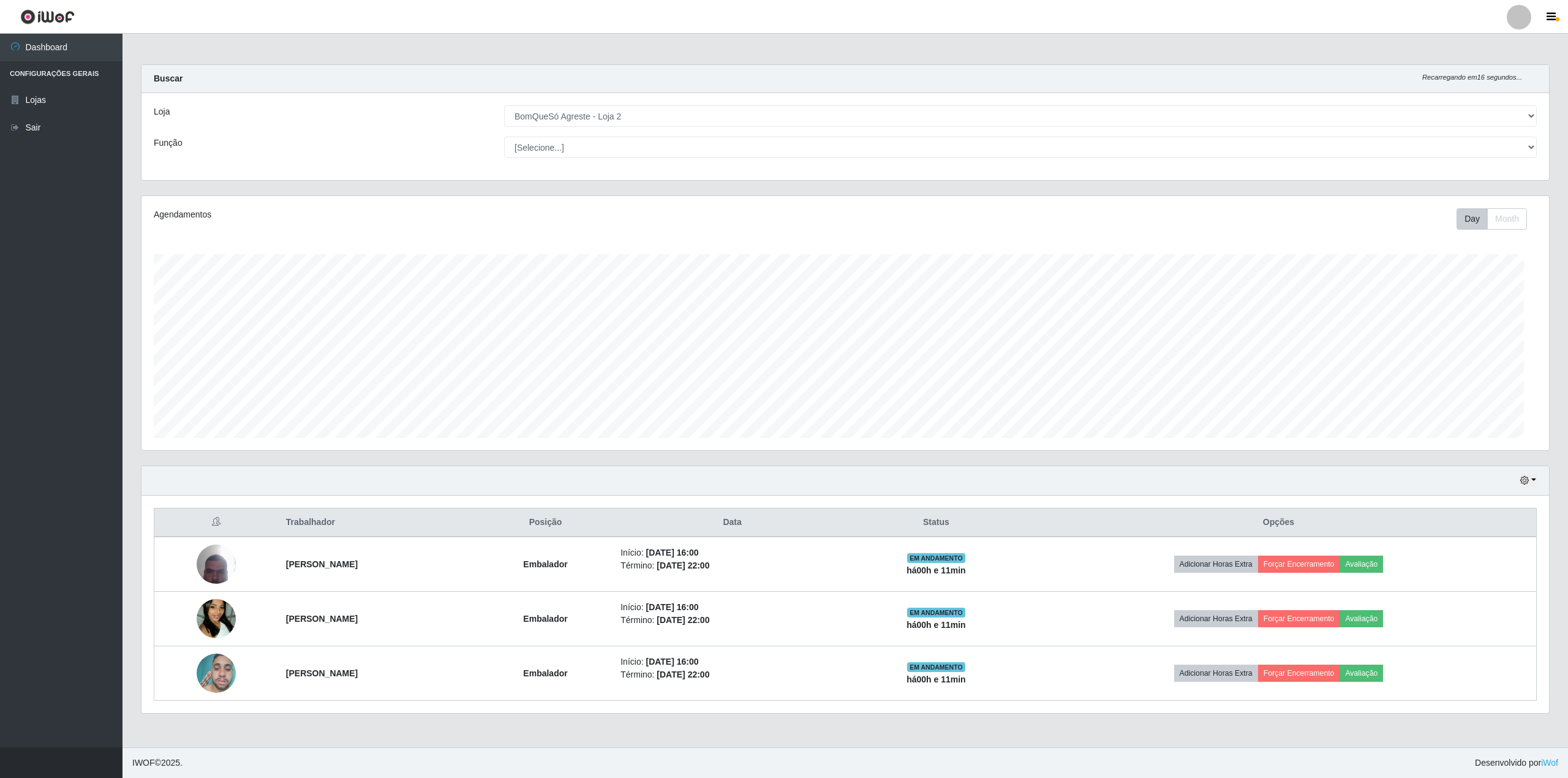
scroll to position [254, 1407]
